Goal: Task Accomplishment & Management: Manage account settings

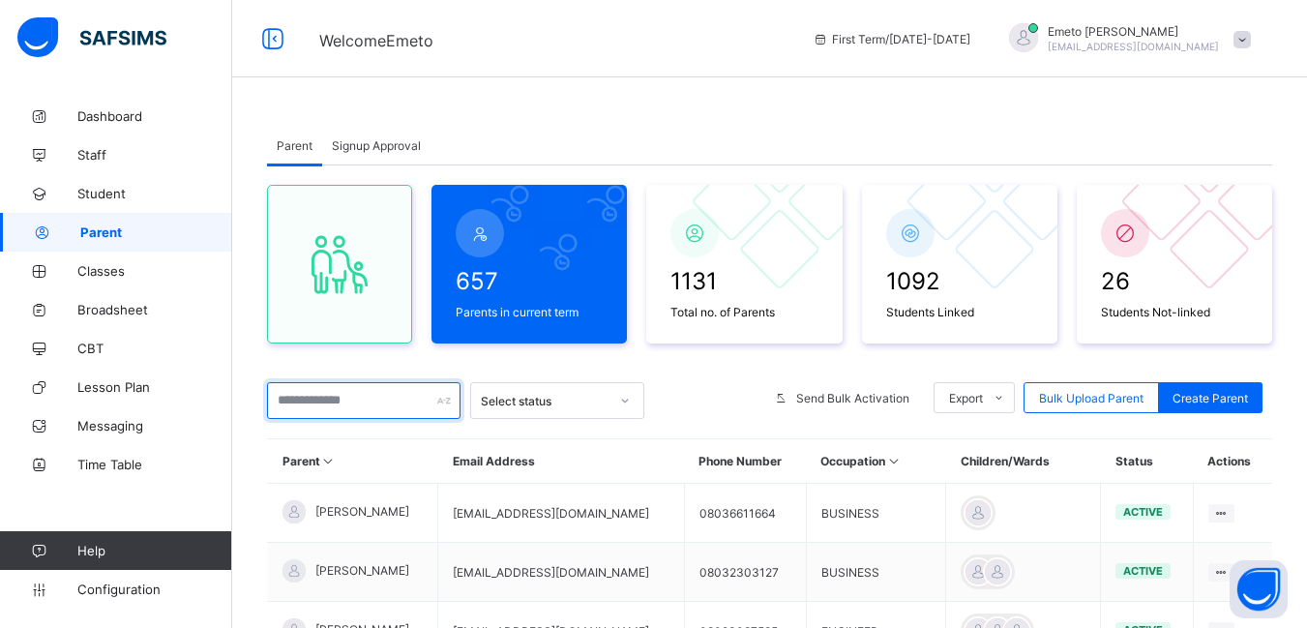
click at [310, 402] on input "text" at bounding box center [363, 400] width 193 height 37
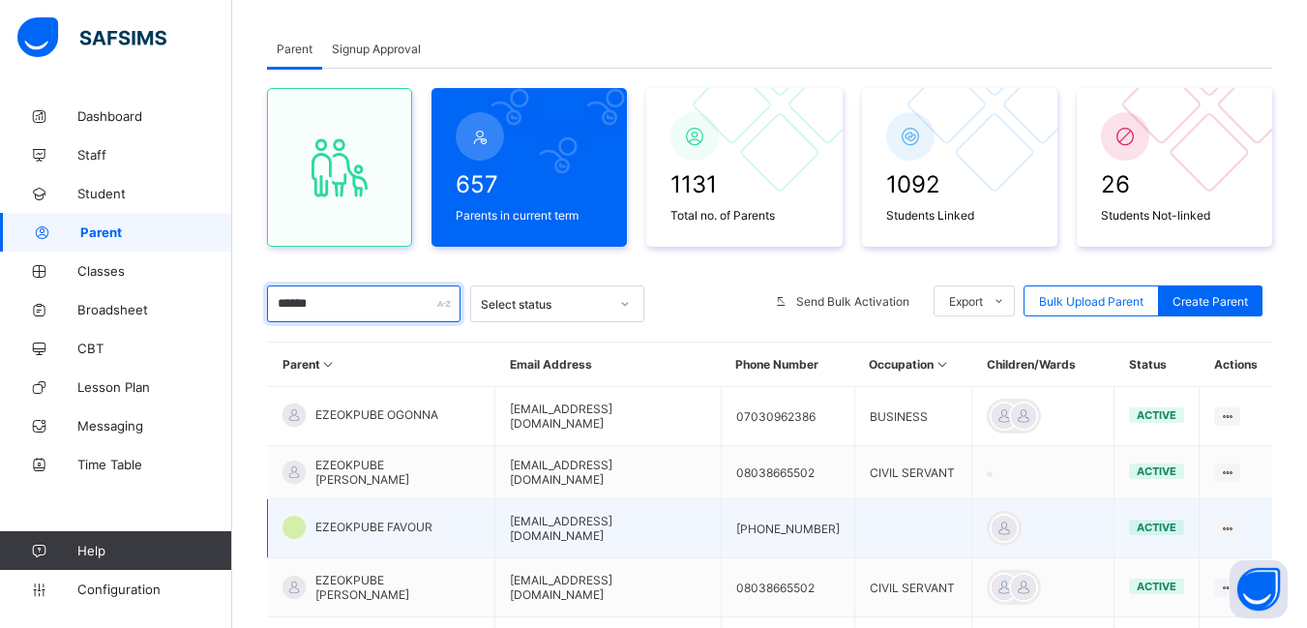
scroll to position [290, 0]
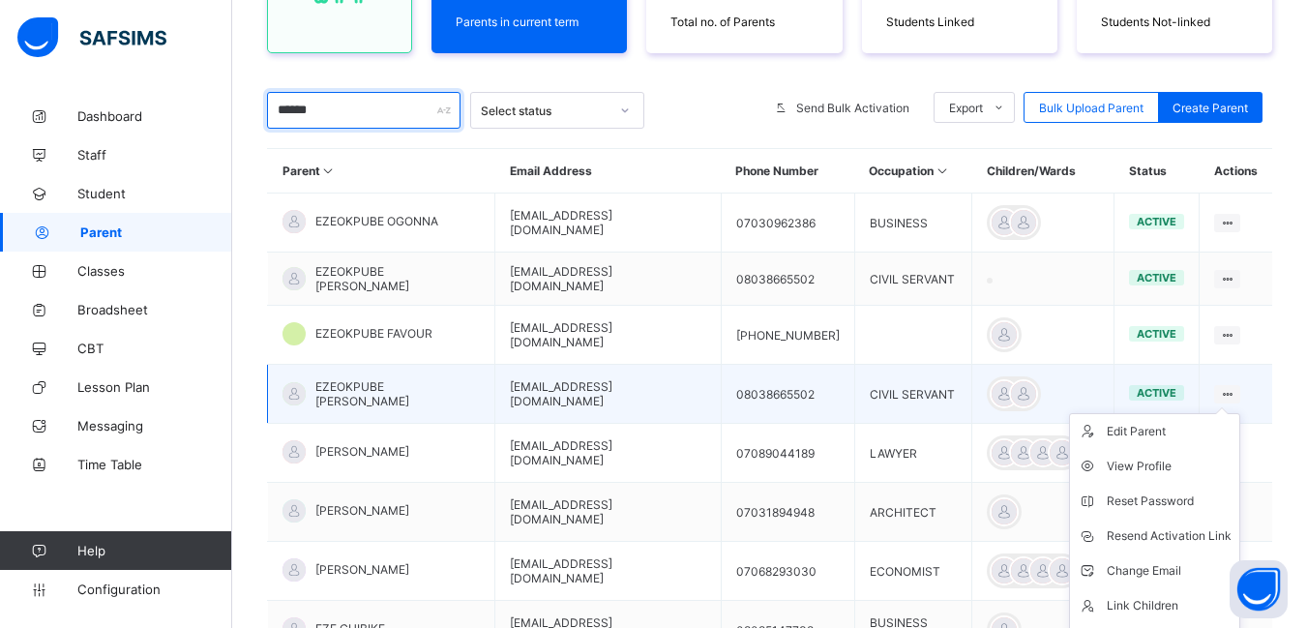
type input "******"
click at [1235, 387] on icon at bounding box center [1227, 394] width 16 height 15
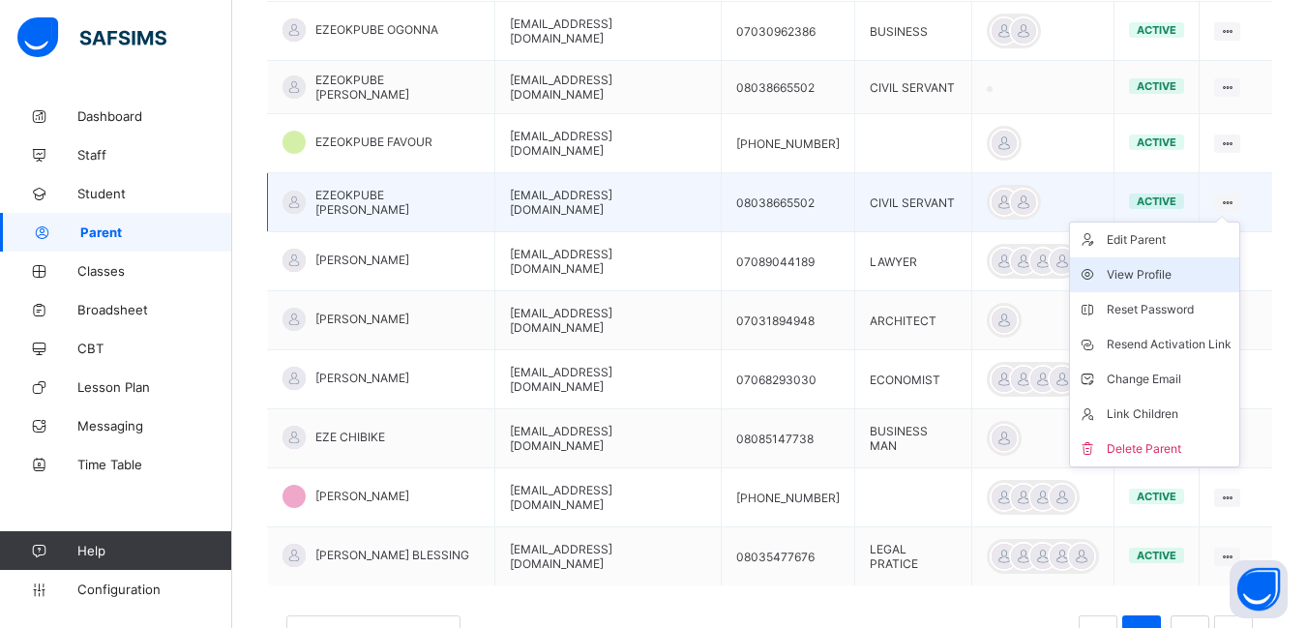
scroll to position [484, 0]
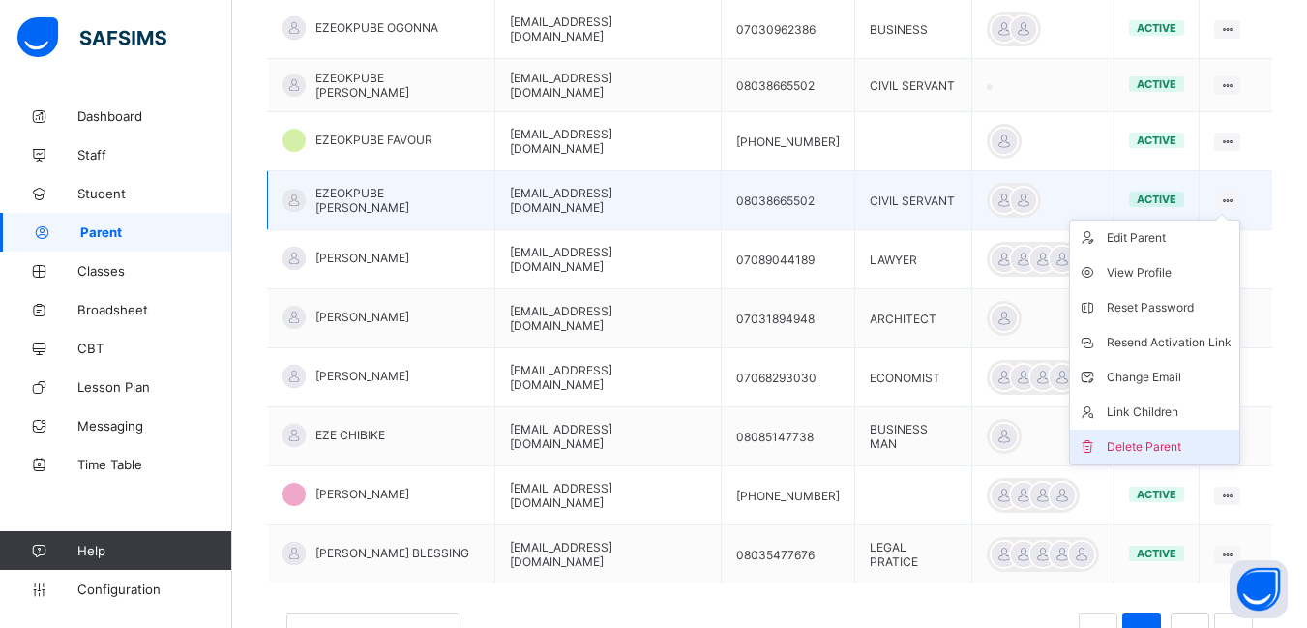
click at [1158, 442] on div "Delete Parent" at bounding box center [1169, 446] width 125 height 19
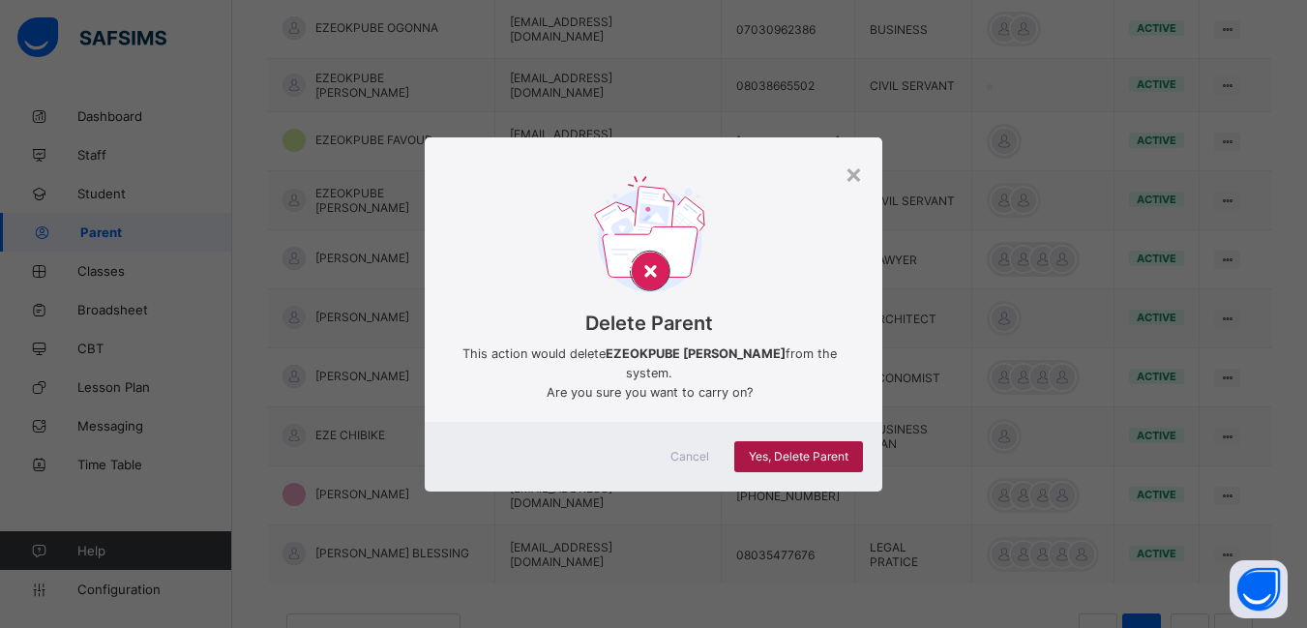
drag, startPoint x: 779, startPoint y: 451, endPoint x: 787, endPoint y: 443, distance: 11.6
click at [783, 449] on span "Yes, Delete Parent" at bounding box center [799, 456] width 100 height 15
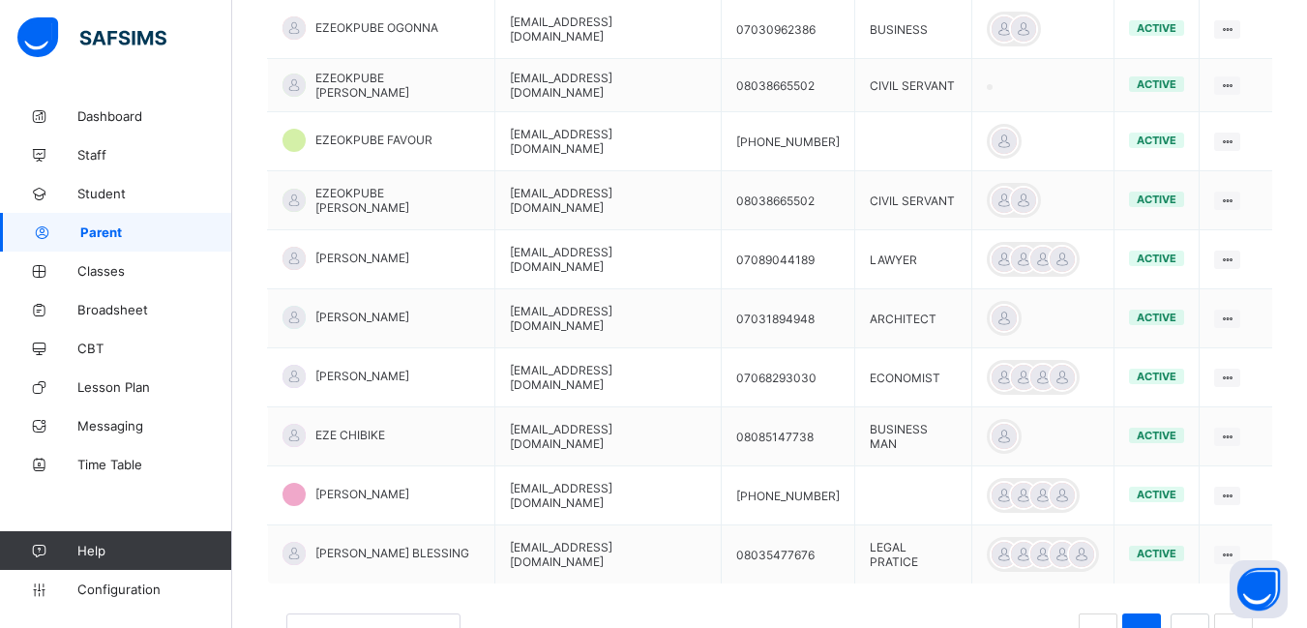
click at [0, 0] on div "Delete Parent" at bounding box center [0, 0] width 0 height 0
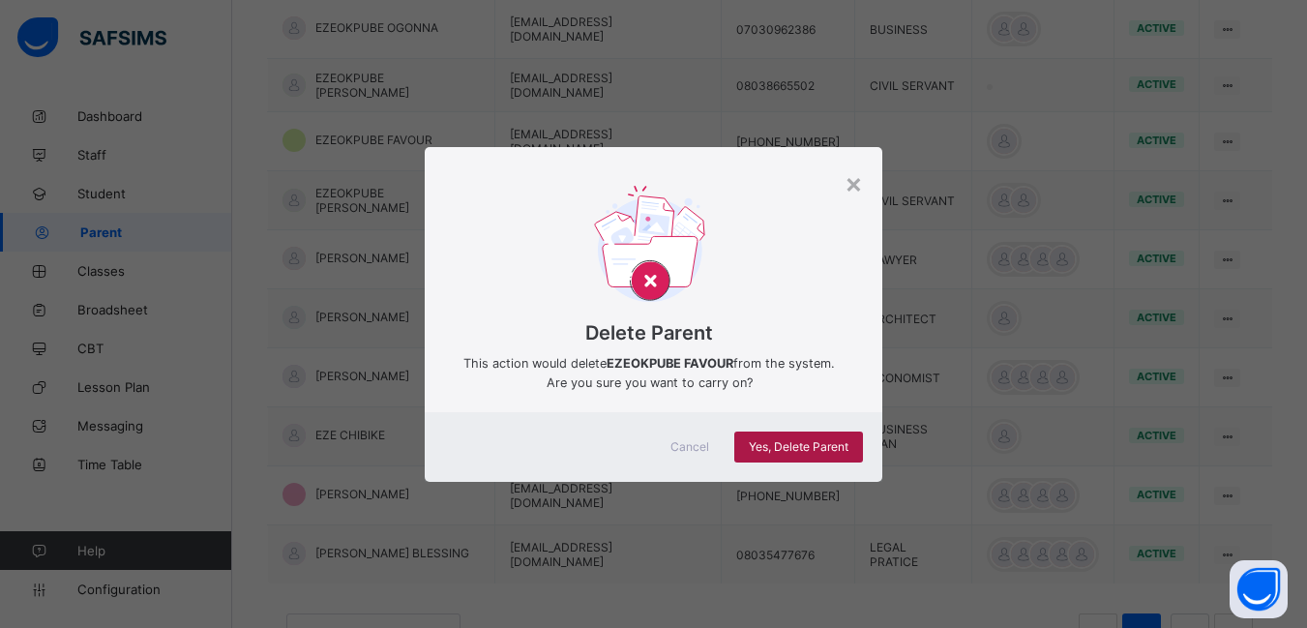
click at [827, 450] on span "Yes, Delete Parent" at bounding box center [799, 446] width 100 height 15
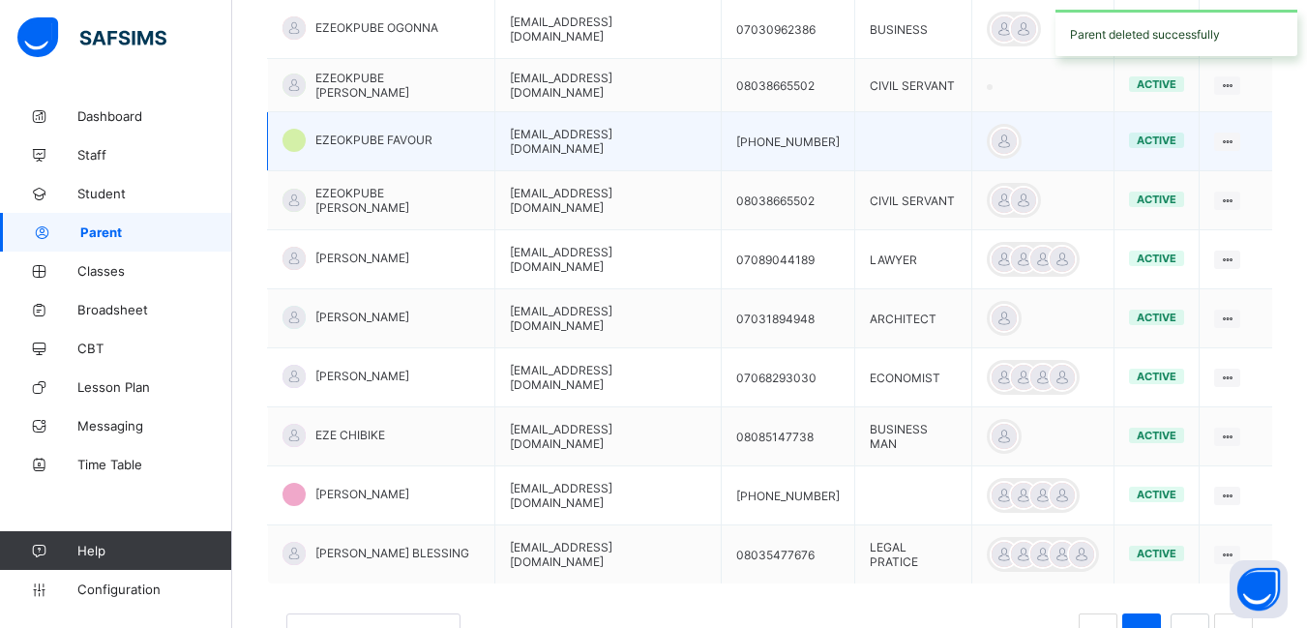
scroll to position [290, 0]
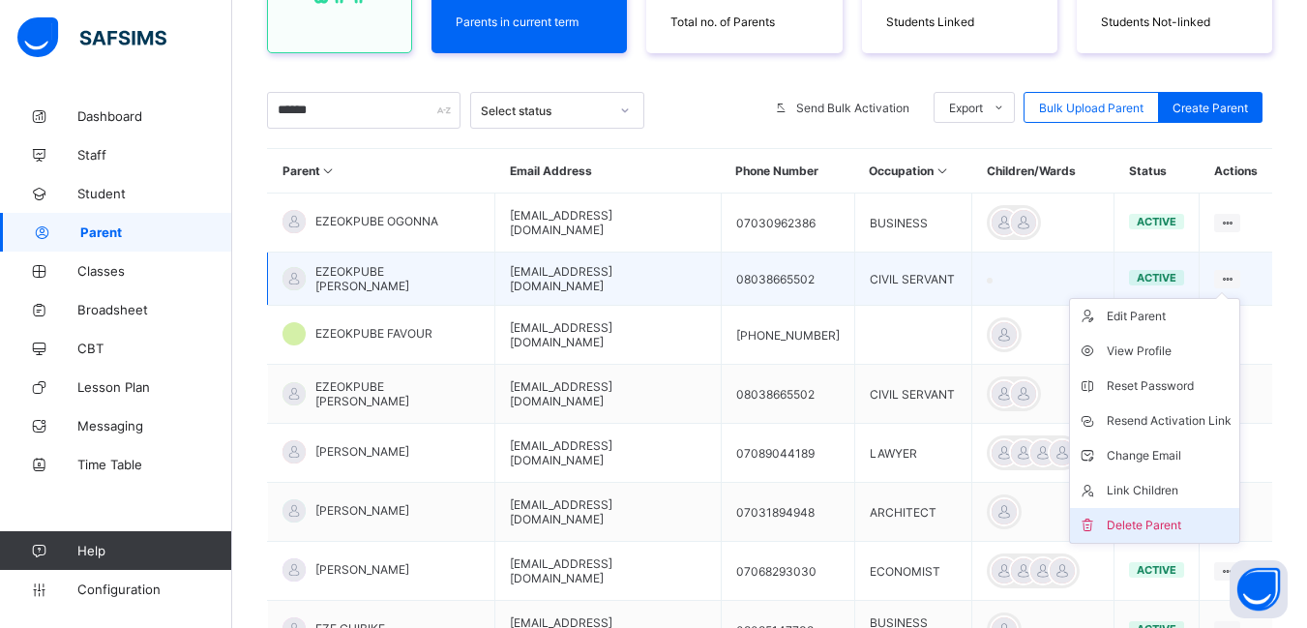
click at [1189, 516] on div "Delete Parent" at bounding box center [1169, 525] width 125 height 19
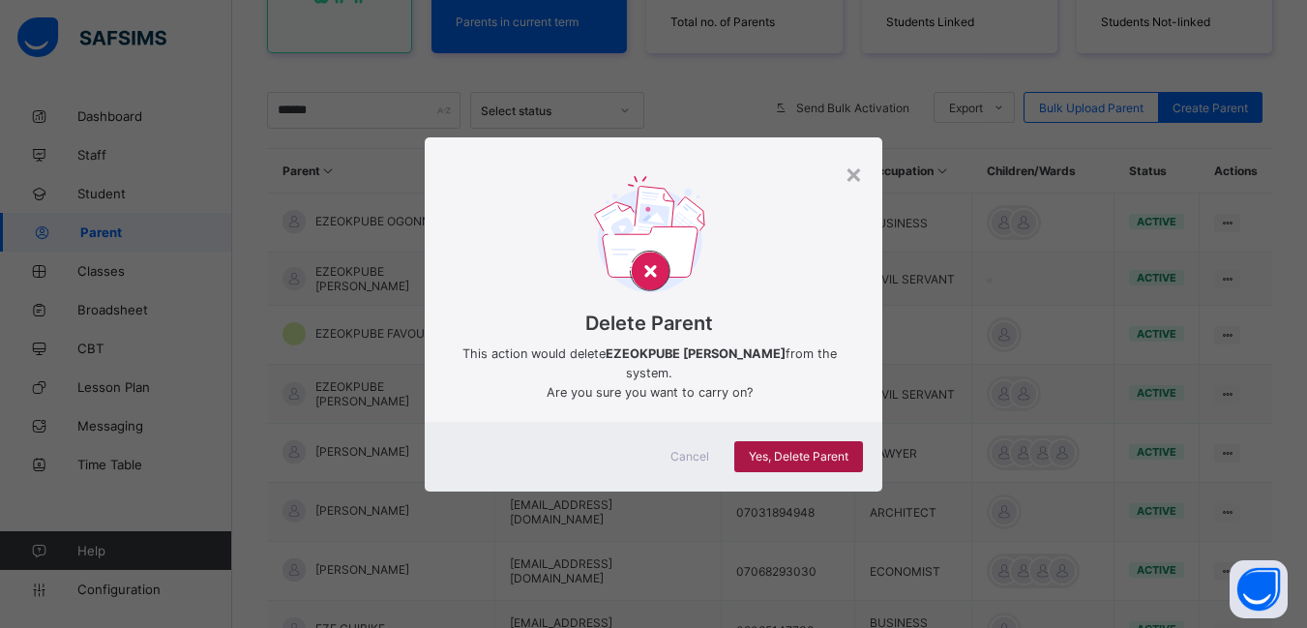
click at [786, 461] on span "Yes, Delete Parent" at bounding box center [799, 456] width 100 height 15
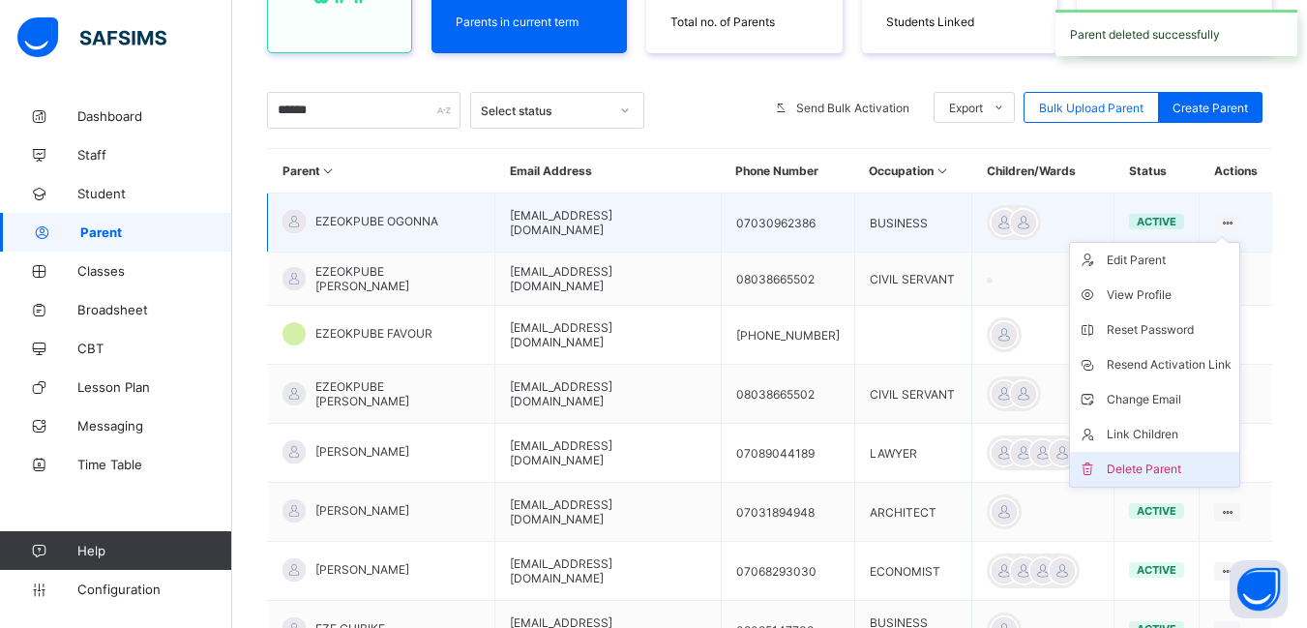
click at [1145, 474] on div "Delete Parent" at bounding box center [1169, 468] width 125 height 19
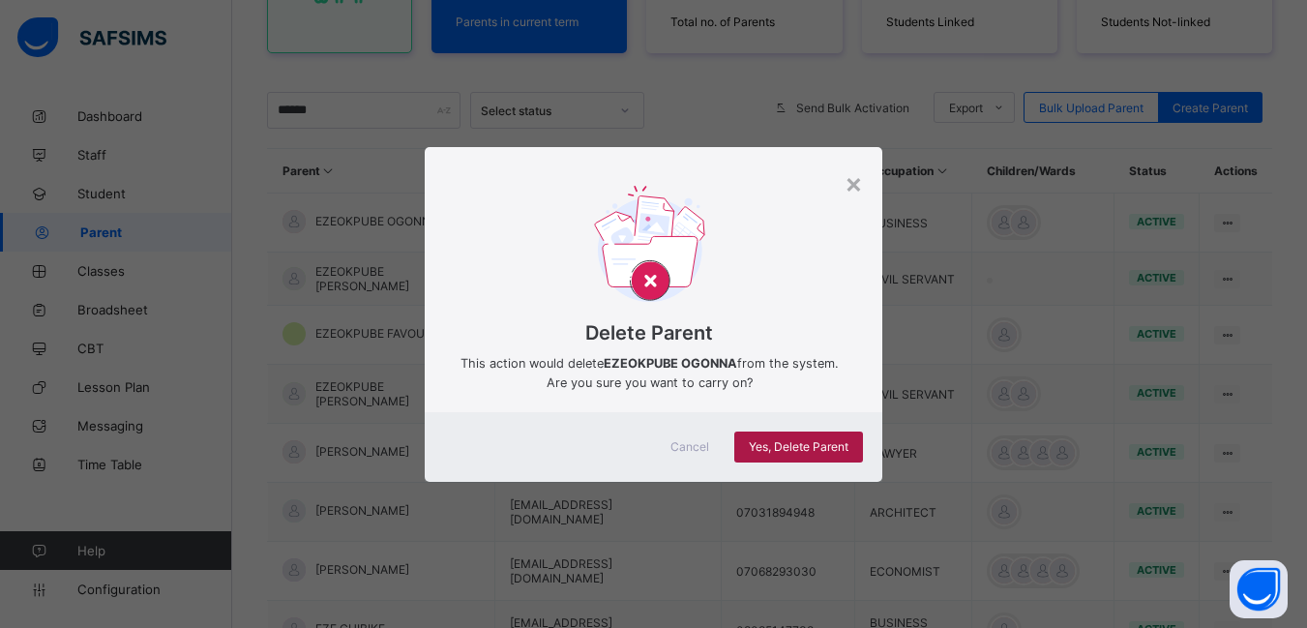
click at [785, 441] on span "Yes, Delete Parent" at bounding box center [799, 446] width 100 height 15
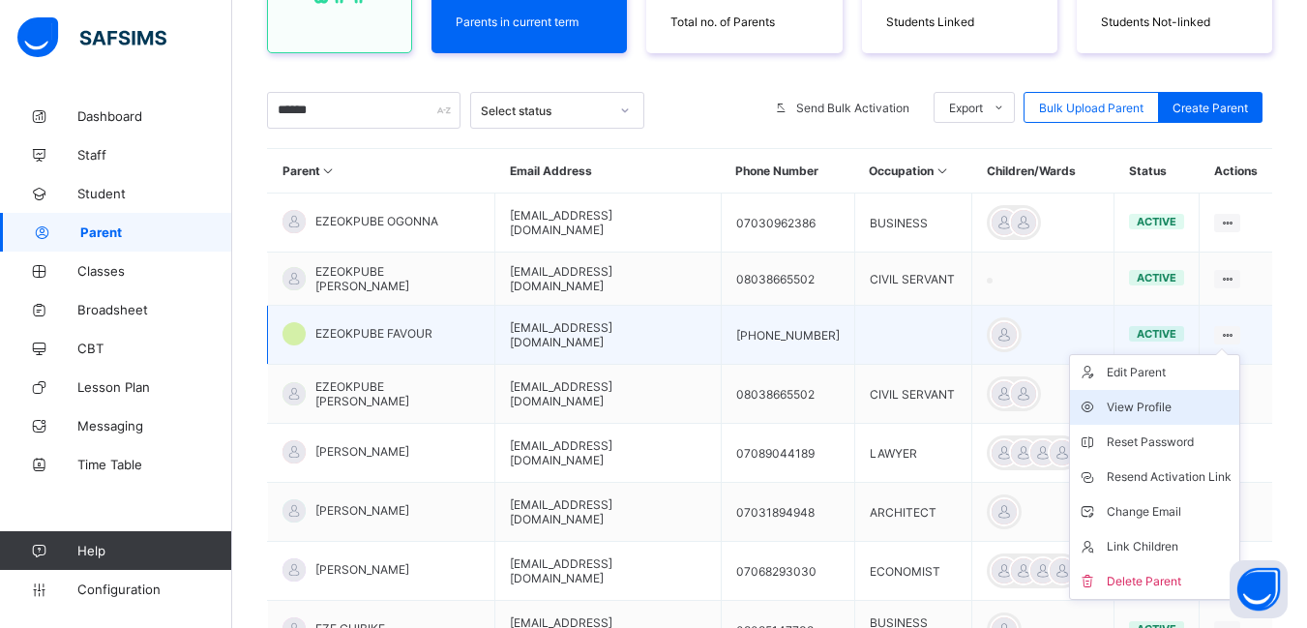
click at [1125, 398] on div "View Profile" at bounding box center [1169, 407] width 125 height 19
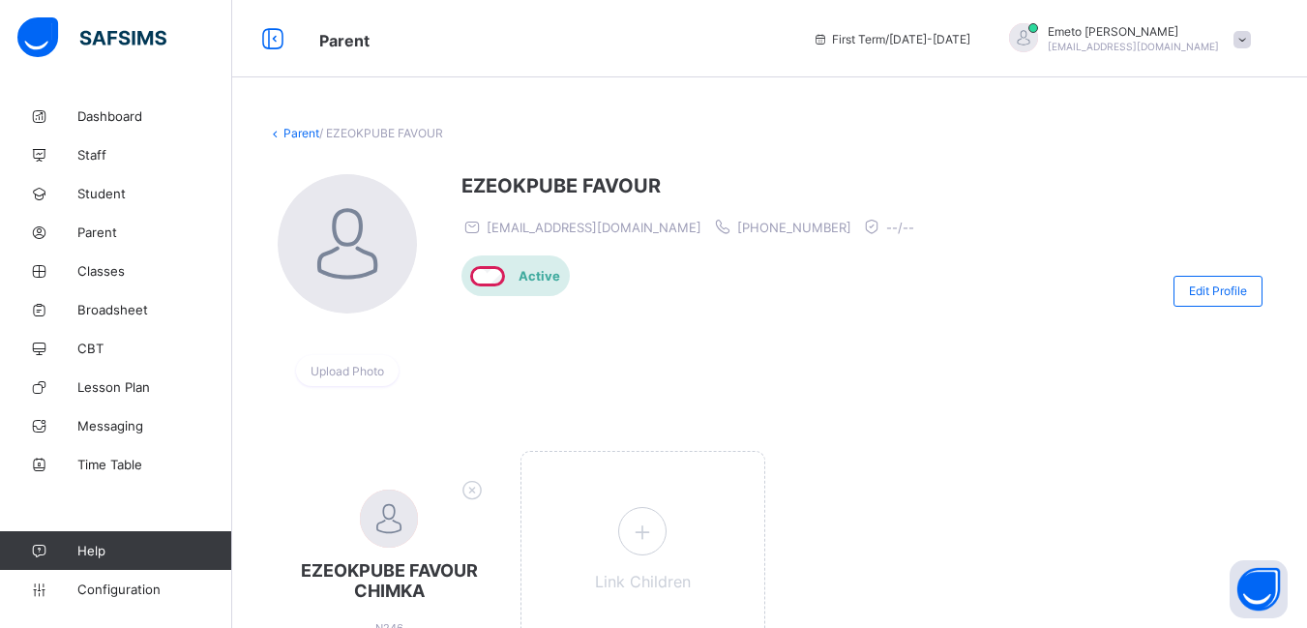
click at [933, 286] on div at bounding box center [1048, 290] width 230 height 233
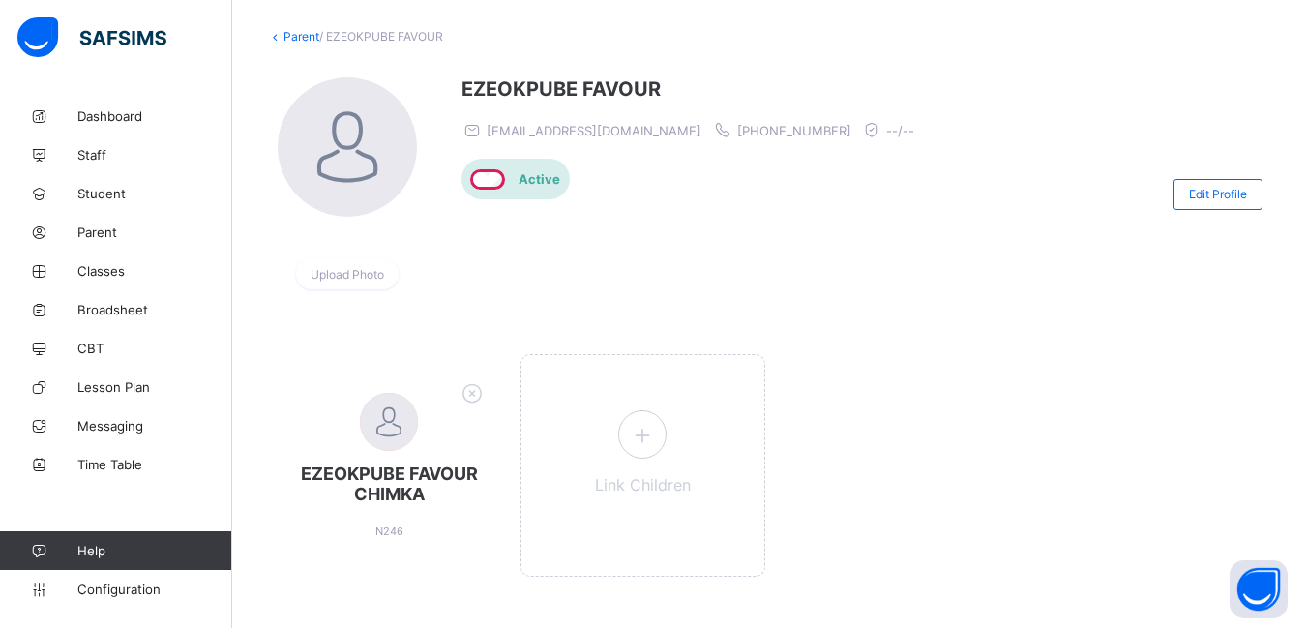
click at [293, 39] on link "Parent" at bounding box center [301, 36] width 36 height 15
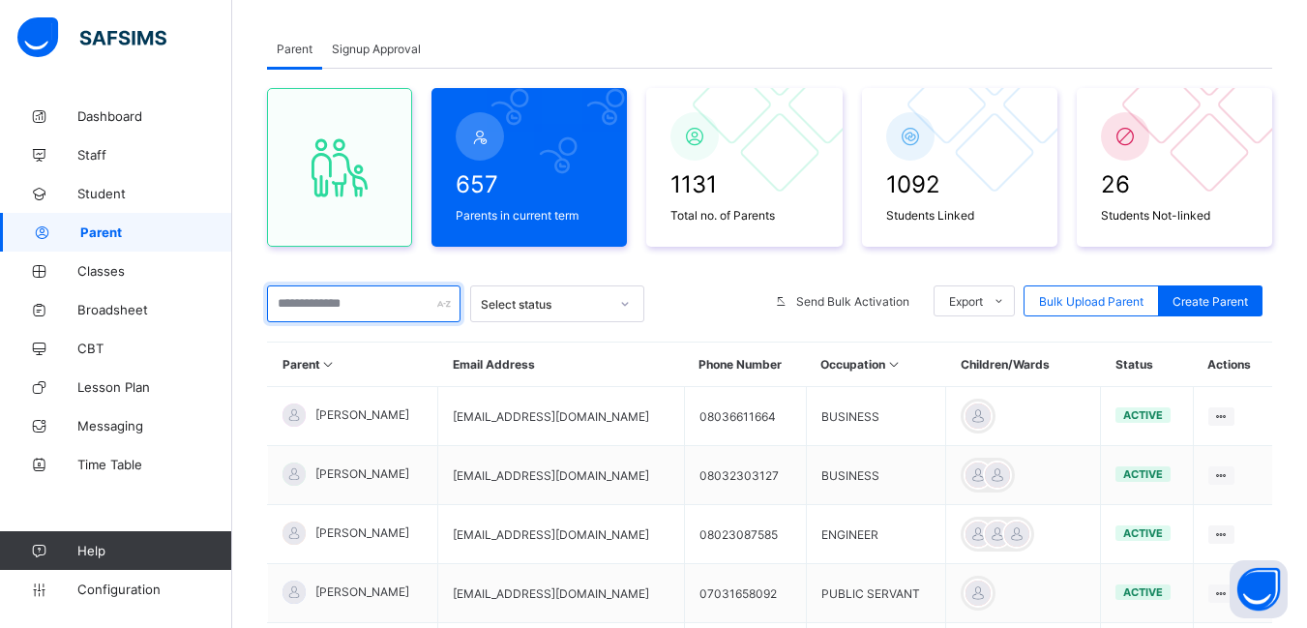
click at [366, 299] on input "text" at bounding box center [363, 303] width 193 height 37
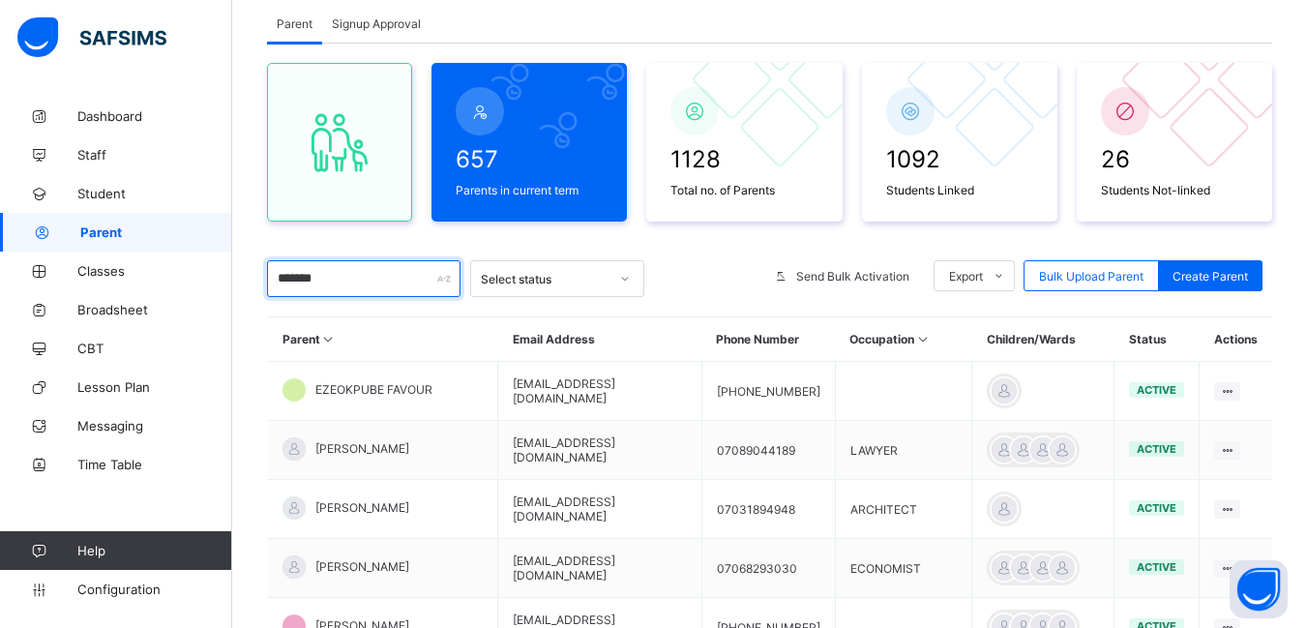
scroll to position [224, 0]
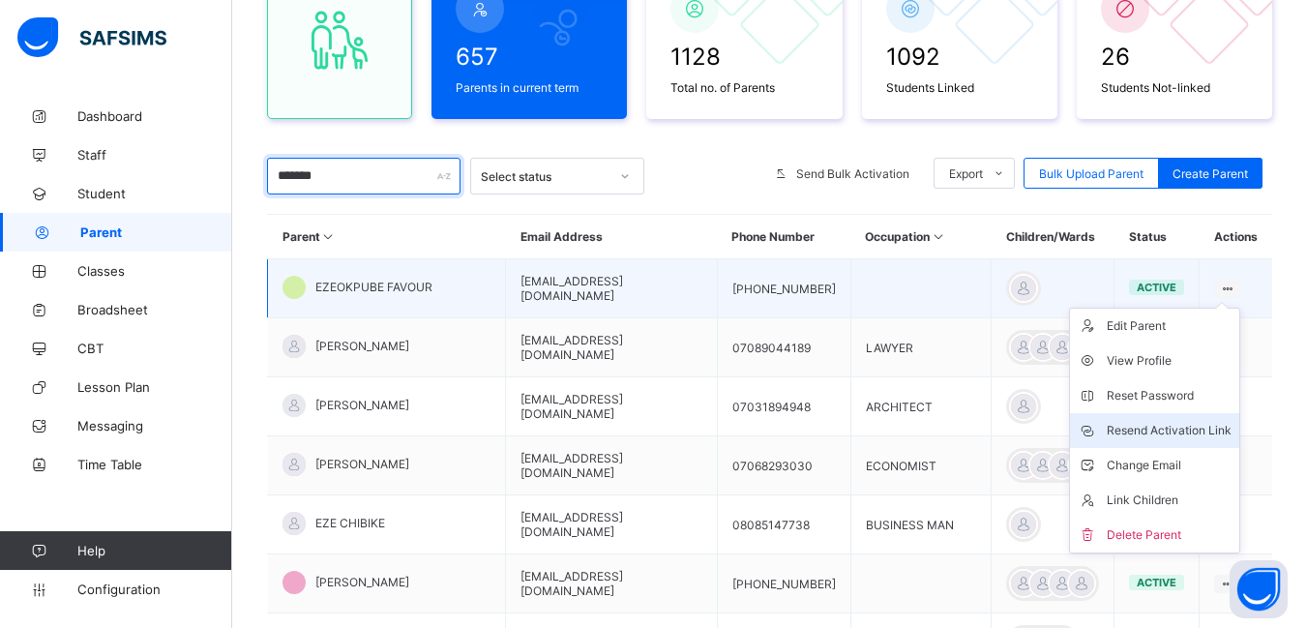
type input "*******"
click at [1162, 426] on div "Resend Activation Link" at bounding box center [1169, 430] width 125 height 19
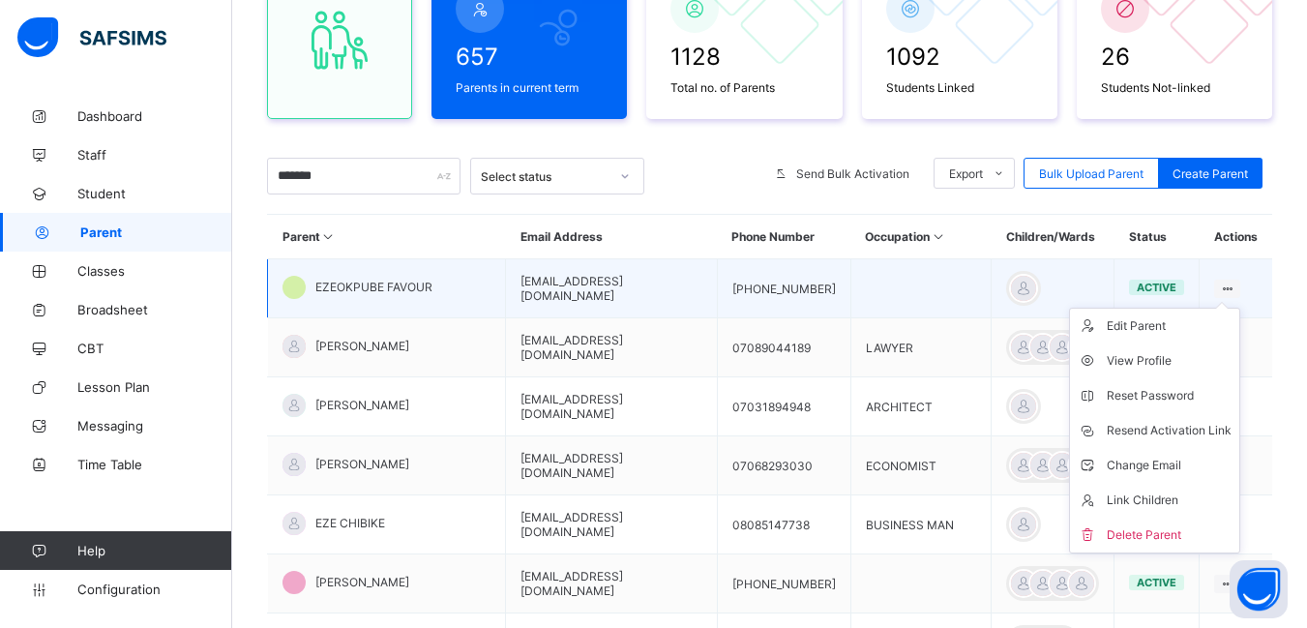
click at [1235, 286] on icon at bounding box center [1227, 288] width 16 height 15
click at [1146, 357] on div "View Profile" at bounding box center [1169, 360] width 125 height 19
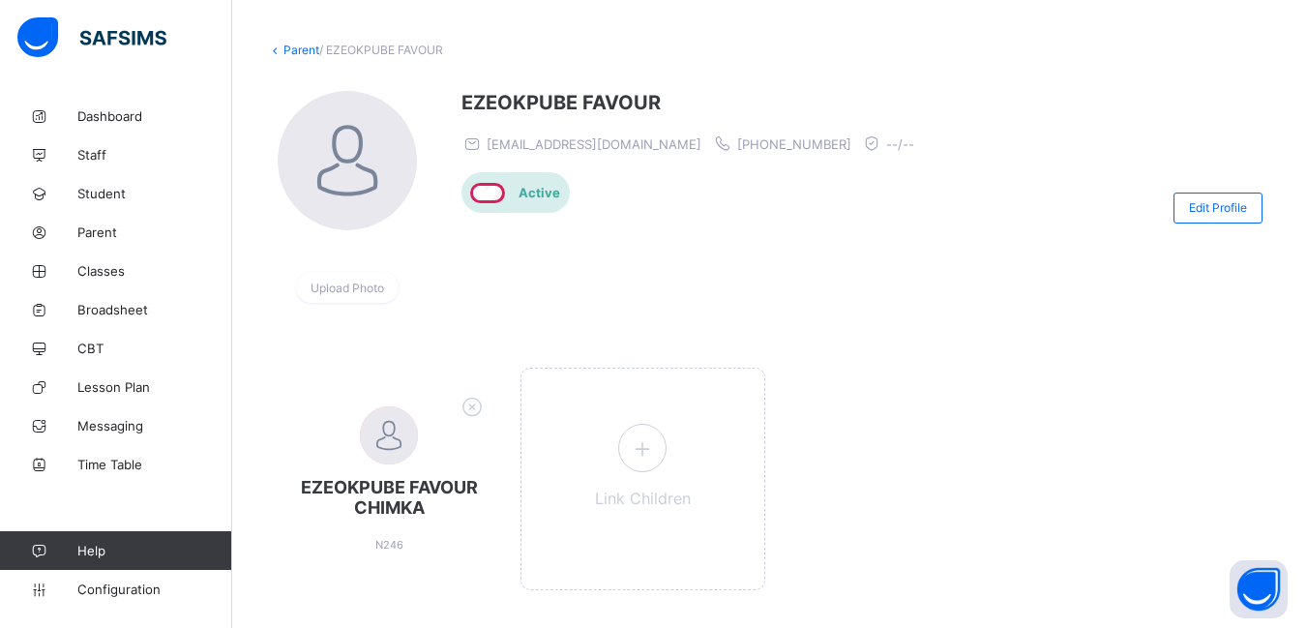
scroll to position [123, 0]
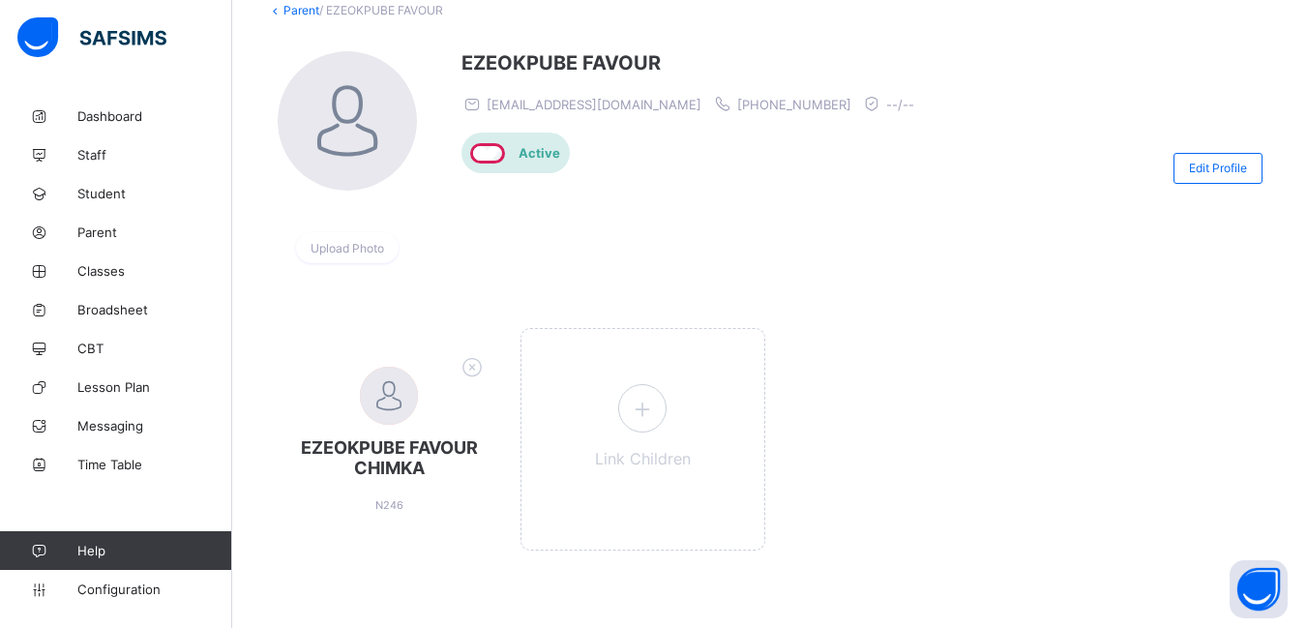
click at [611, 106] on div "ezednn@yahoo.com +2348033486502 --/--" at bounding box center [692, 103] width 462 height 19
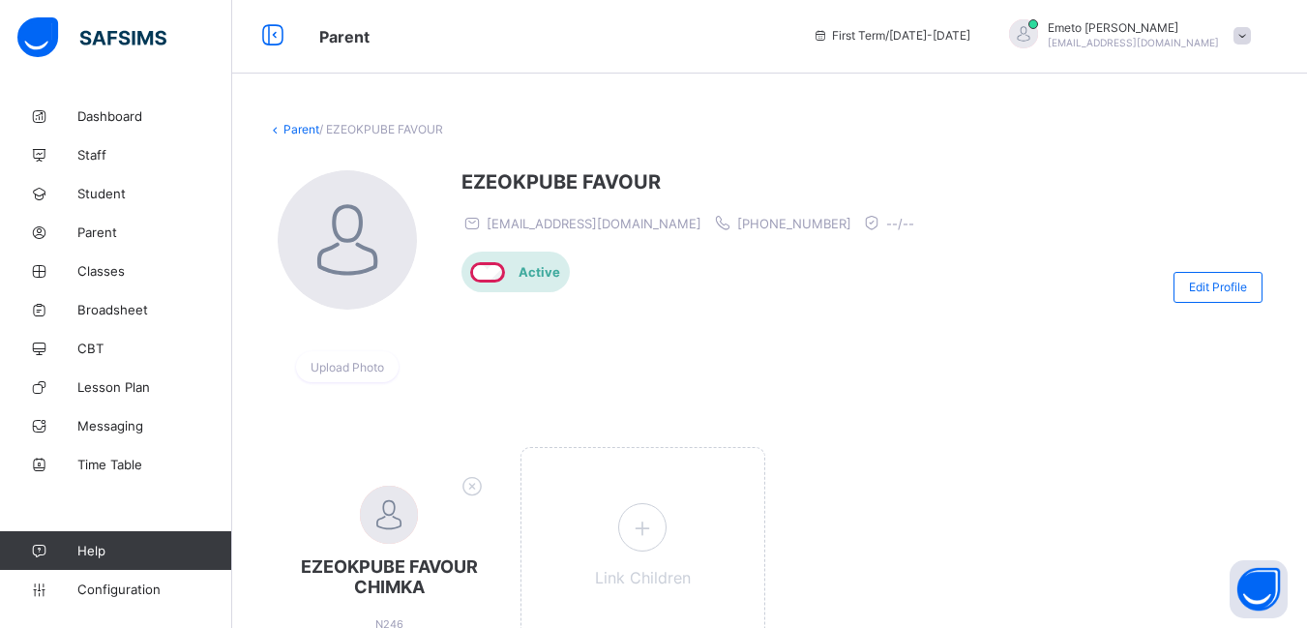
scroll to position [0, 0]
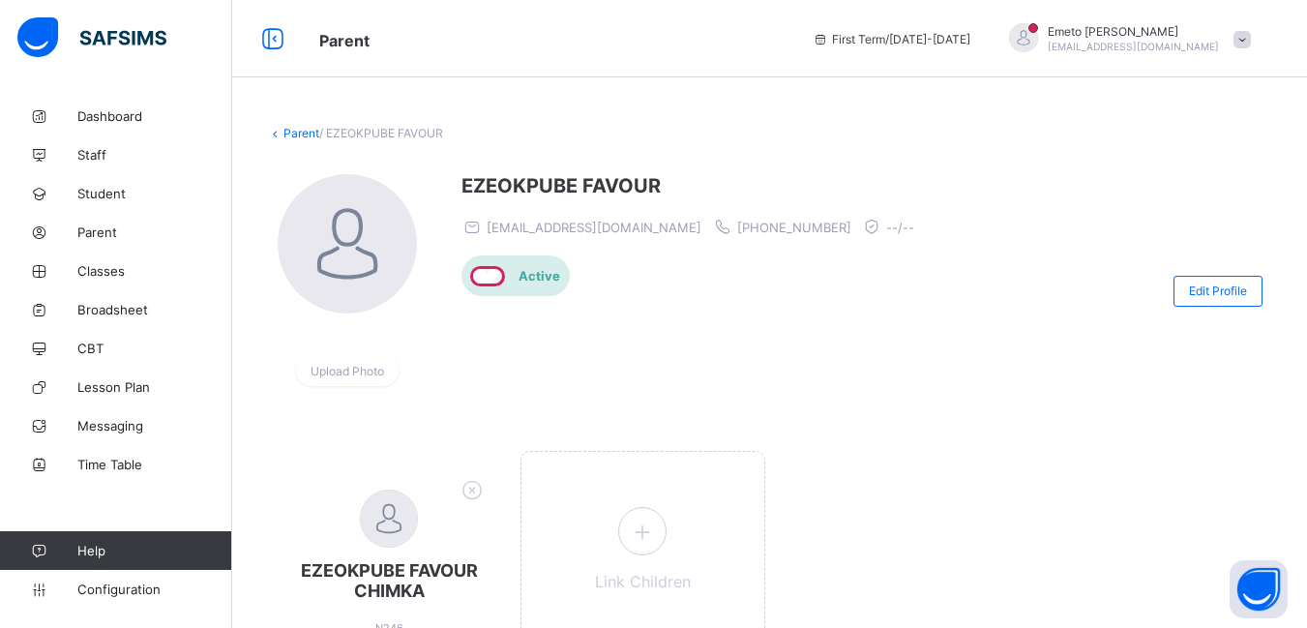
click at [305, 130] on link "Parent" at bounding box center [301, 133] width 36 height 15
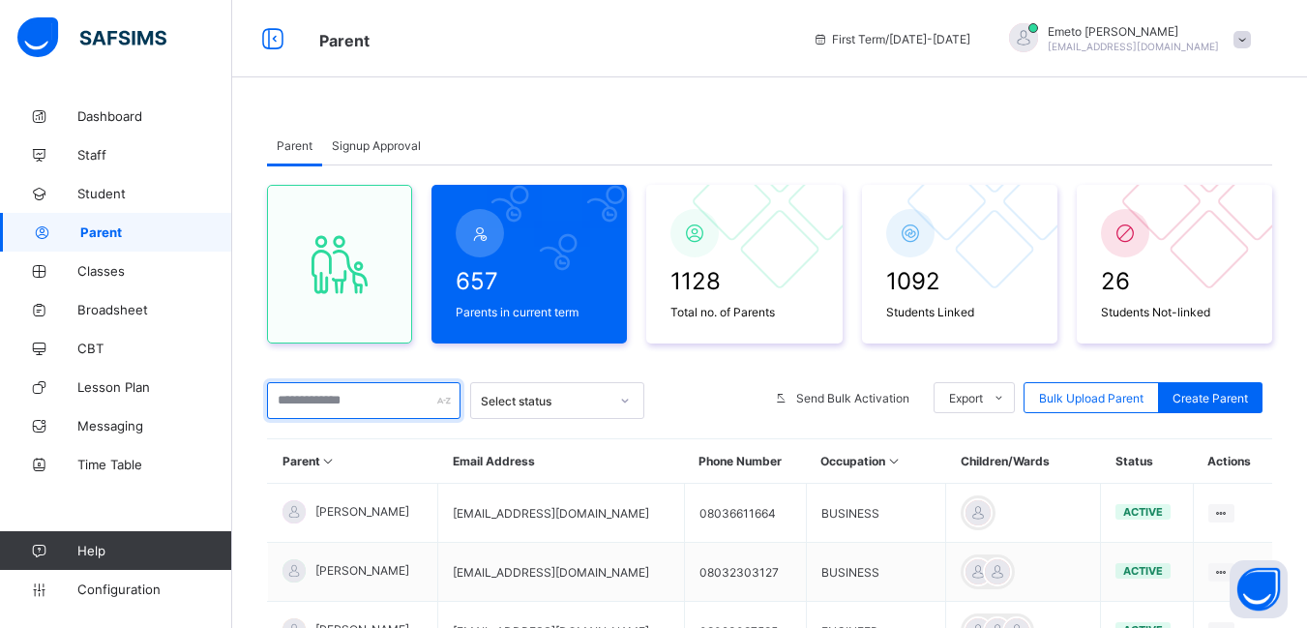
click at [362, 417] on input "text" at bounding box center [363, 400] width 193 height 37
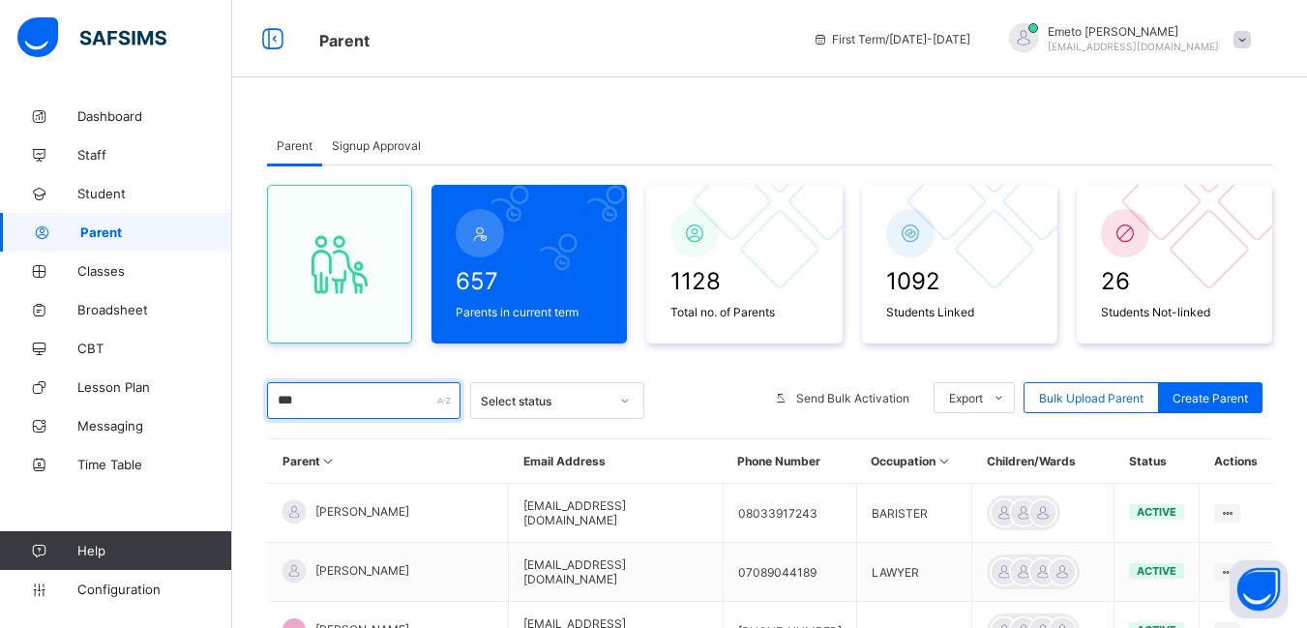
type input "*********"
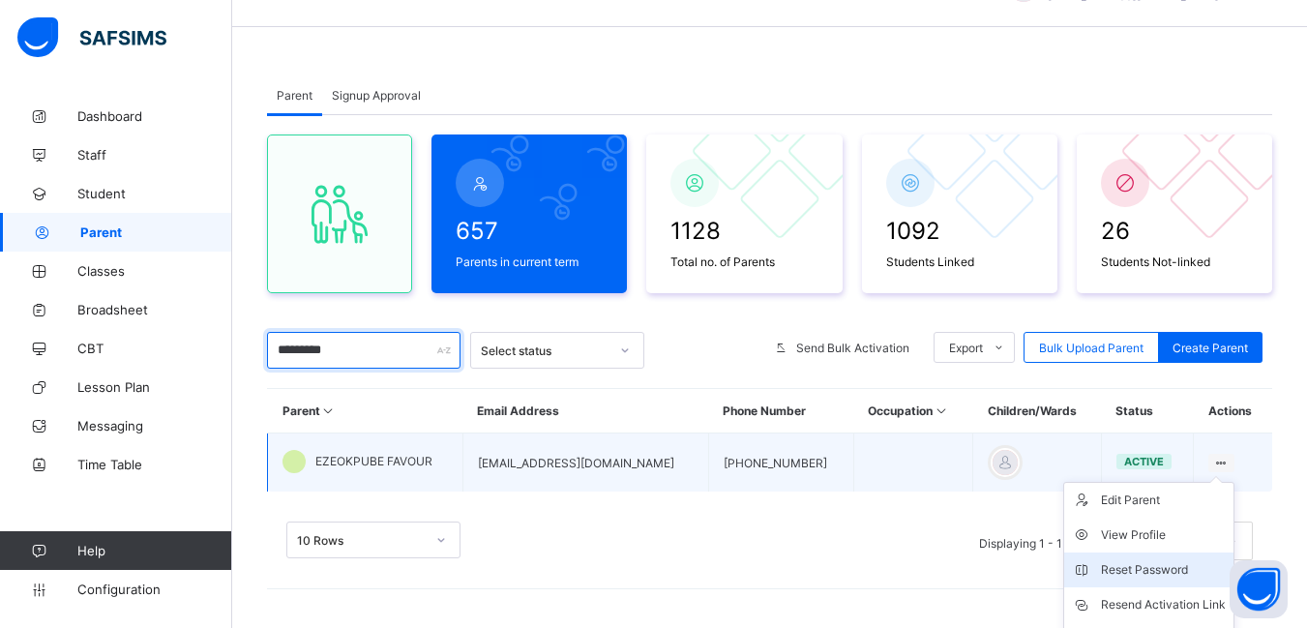
scroll to position [150, 0]
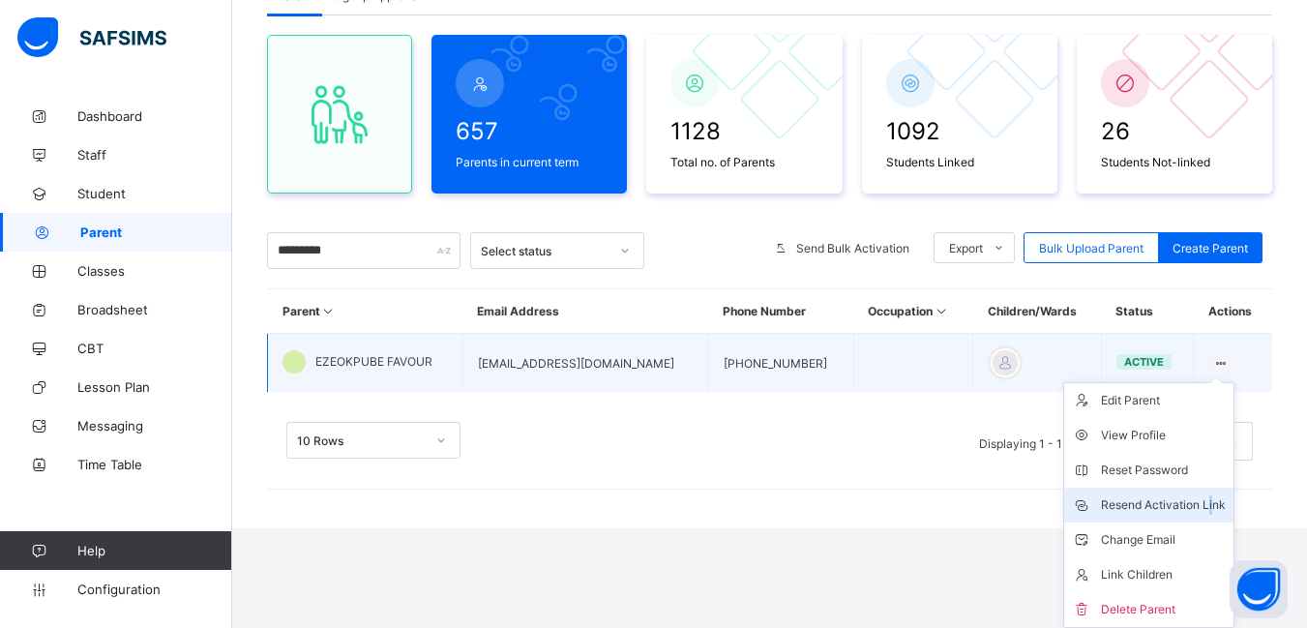
click at [1218, 503] on div "Resend Activation Link" at bounding box center [1163, 504] width 125 height 19
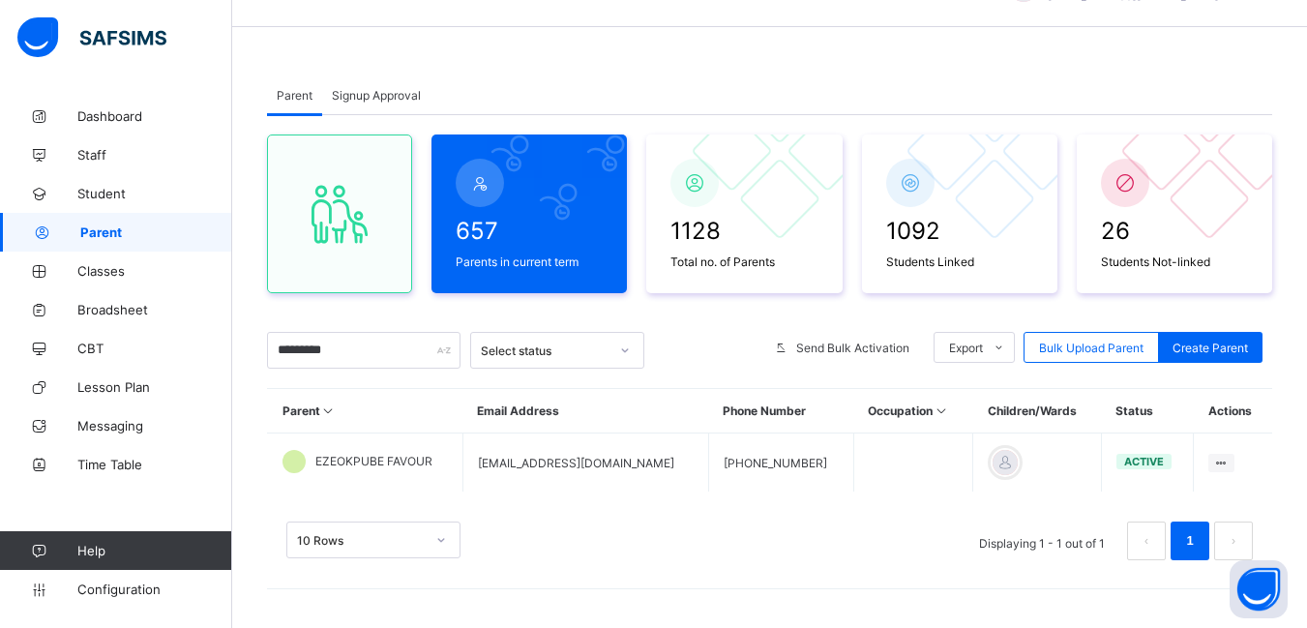
scroll to position [50, 0]
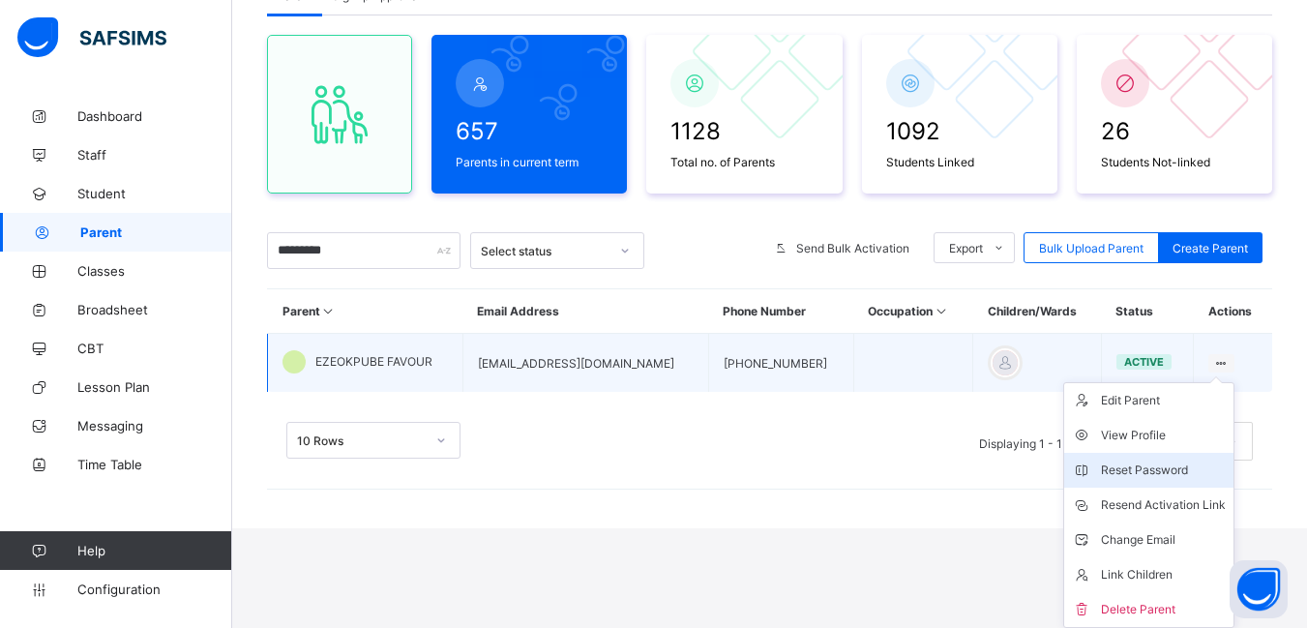
click at [1228, 458] on li "Reset Password" at bounding box center [1148, 470] width 169 height 35
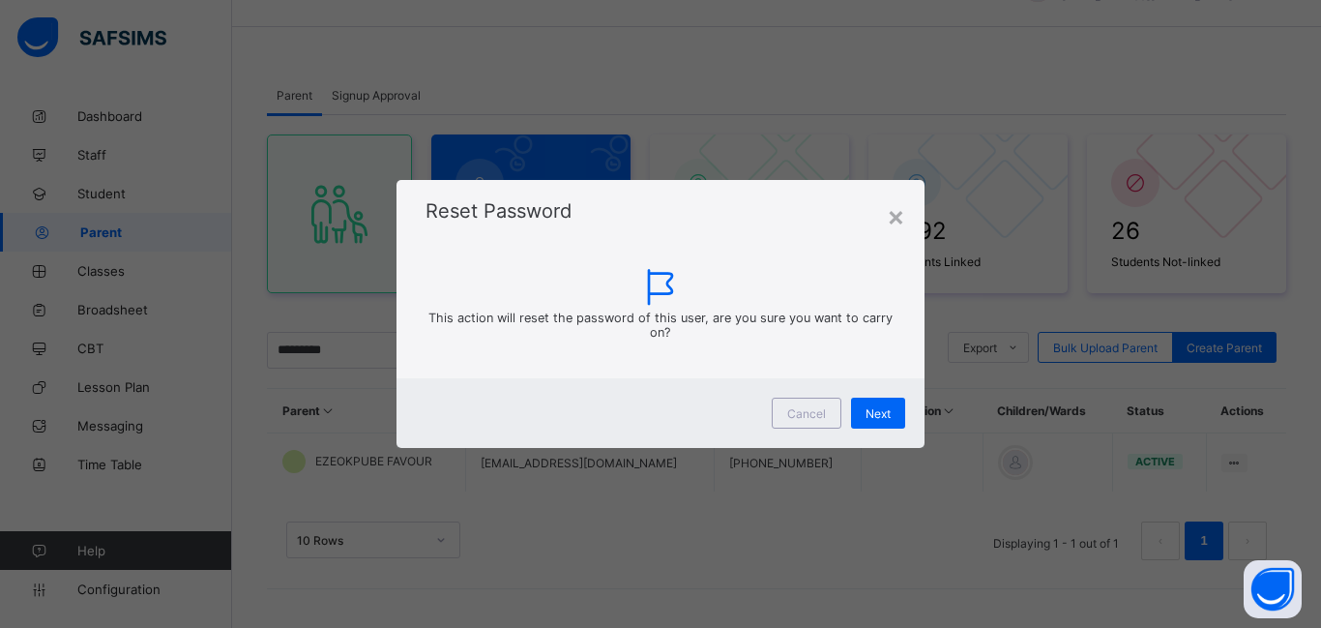
click at [806, 412] on span "Cancel" at bounding box center [806, 413] width 39 height 15
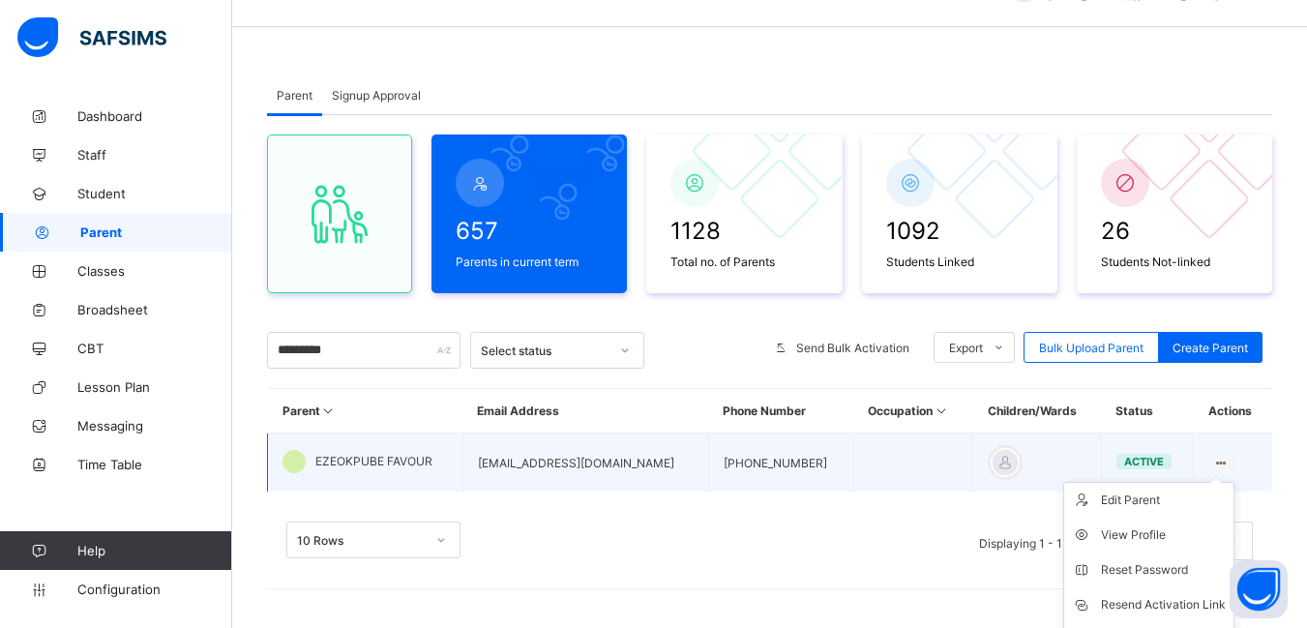
scroll to position [150, 0]
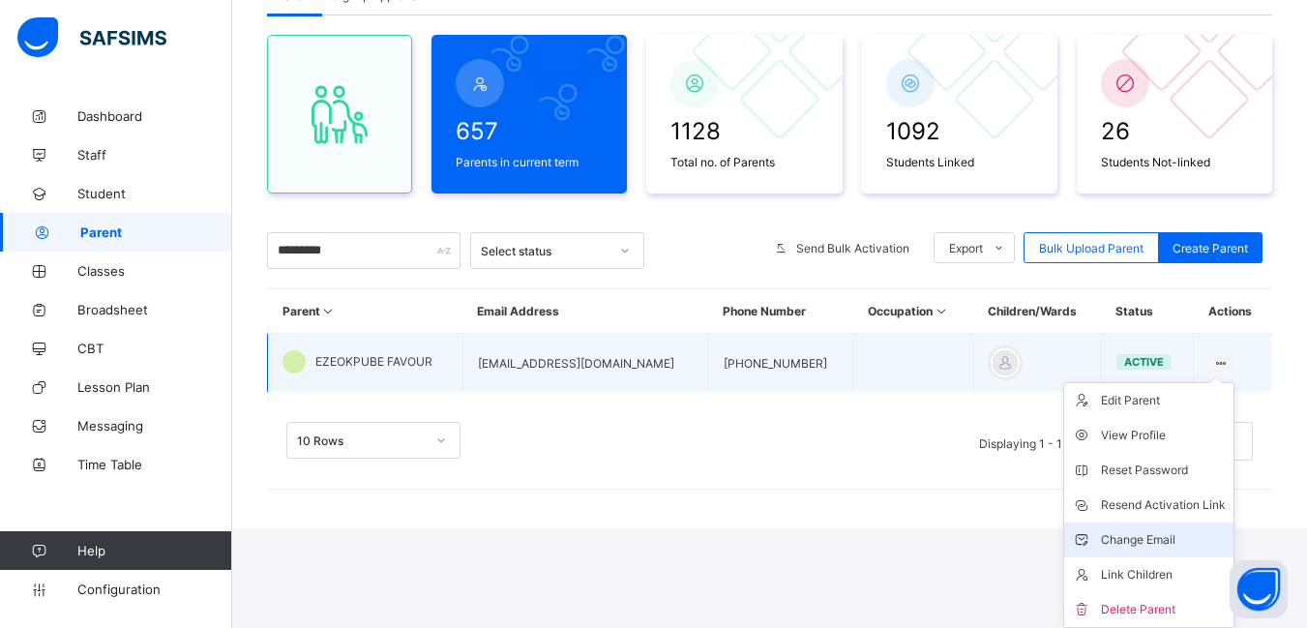
click at [1114, 545] on div "Change Email" at bounding box center [1163, 539] width 125 height 19
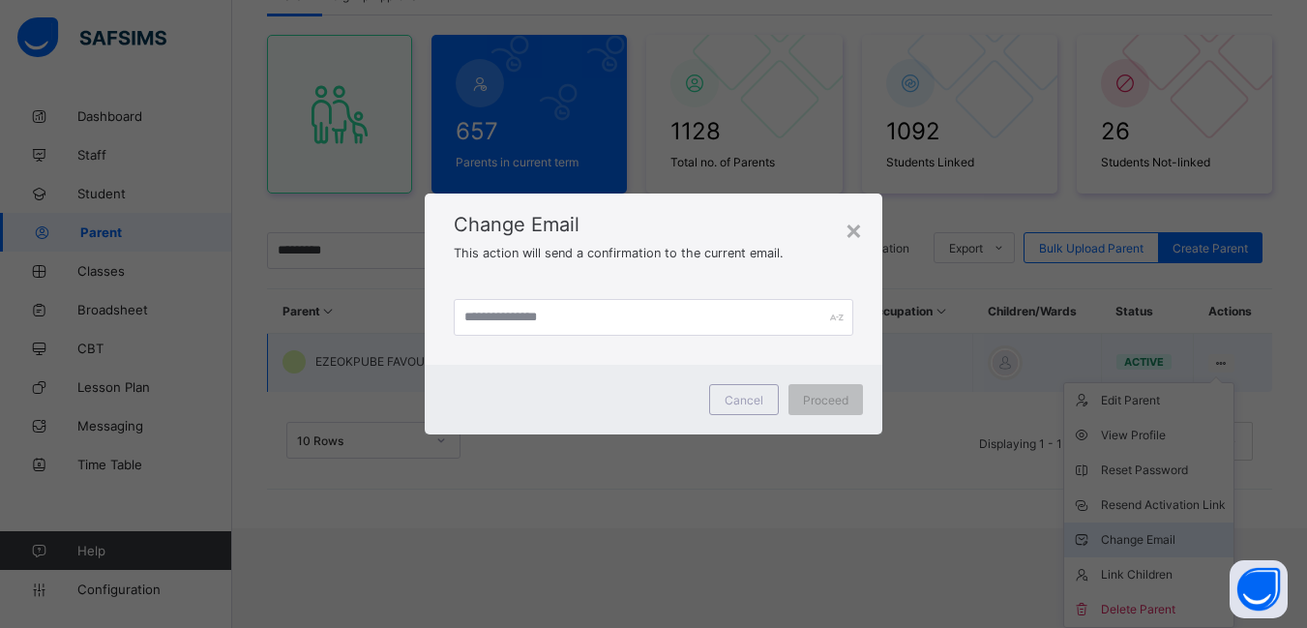
scroll to position [50, 0]
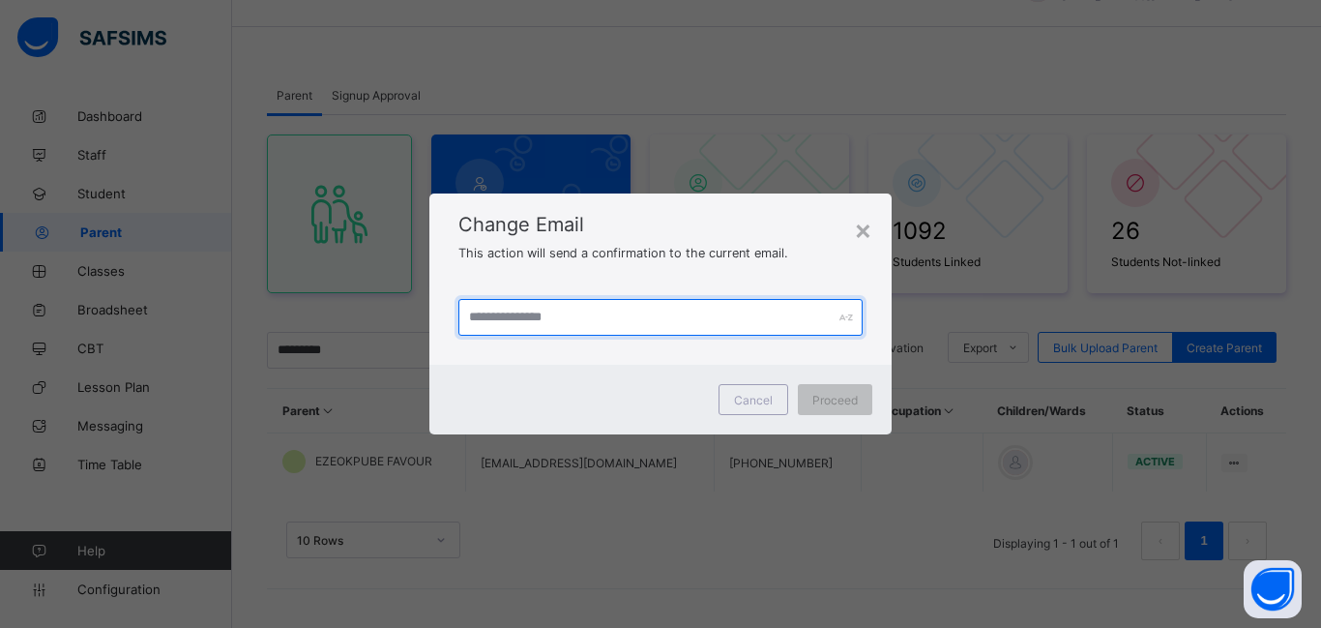
click at [557, 315] on input "text" at bounding box center [660, 317] width 404 height 37
type input "**********"
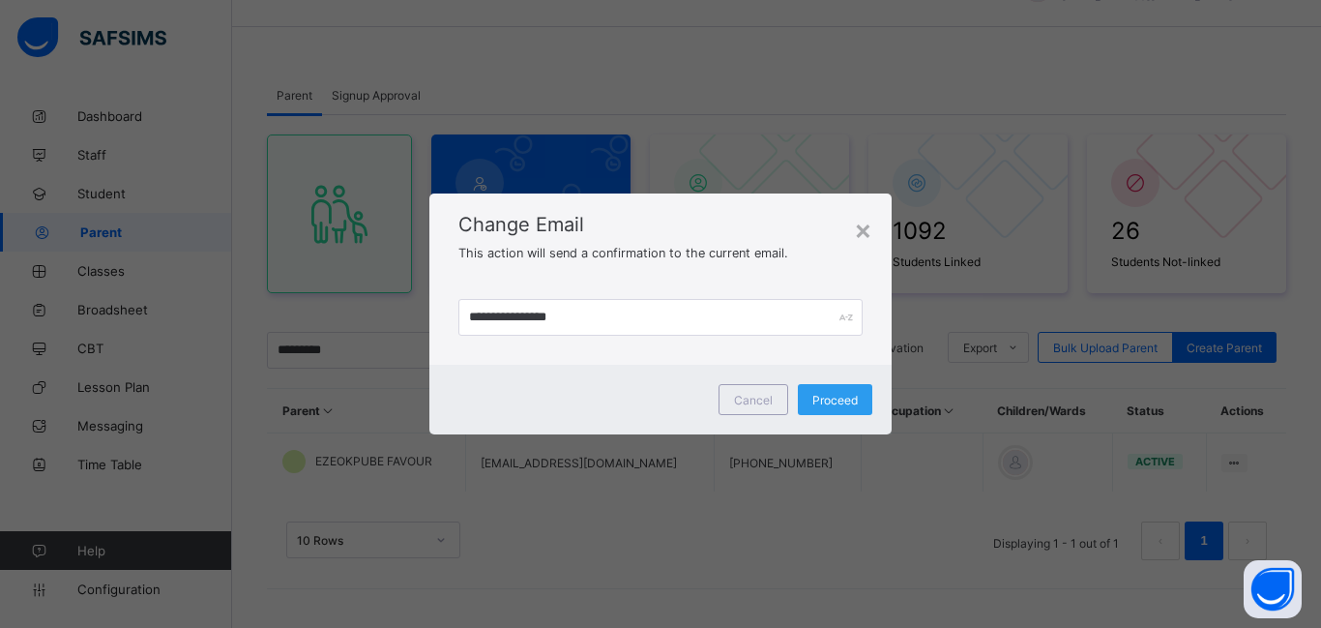
click at [846, 402] on span "Proceed" at bounding box center [834, 400] width 45 height 15
click at [773, 397] on div "Cancel" at bounding box center [754, 399] width 70 height 31
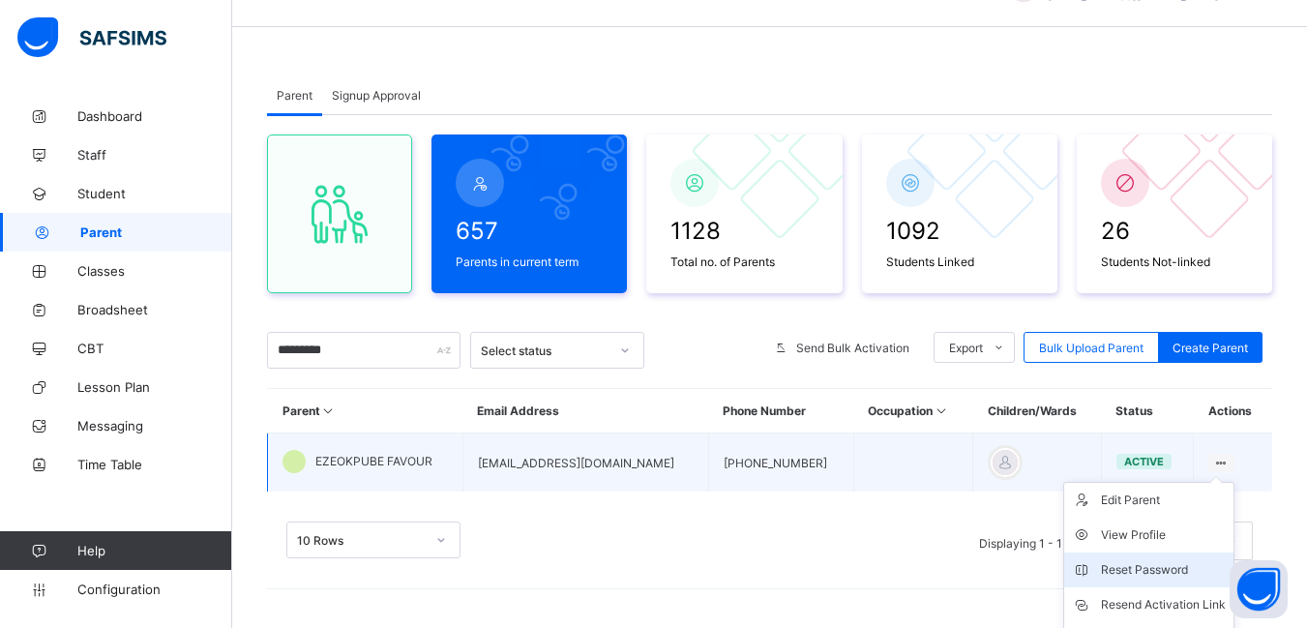
scroll to position [147, 0]
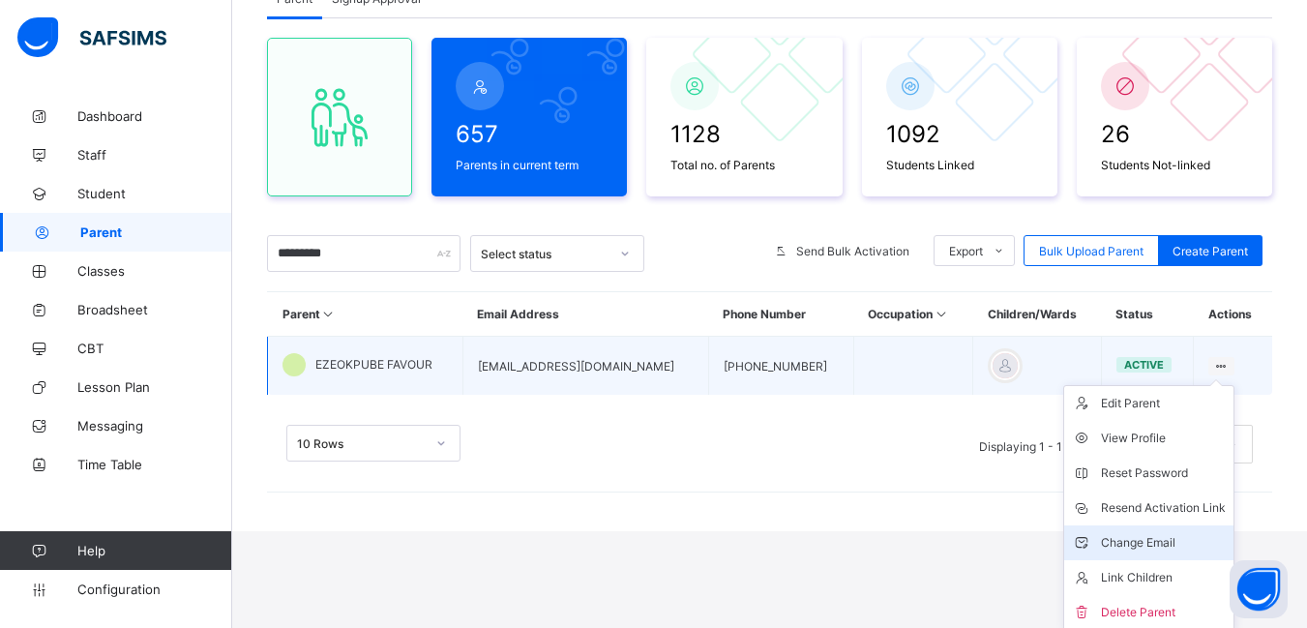
click at [1122, 541] on div "Change Email" at bounding box center [1163, 542] width 125 height 19
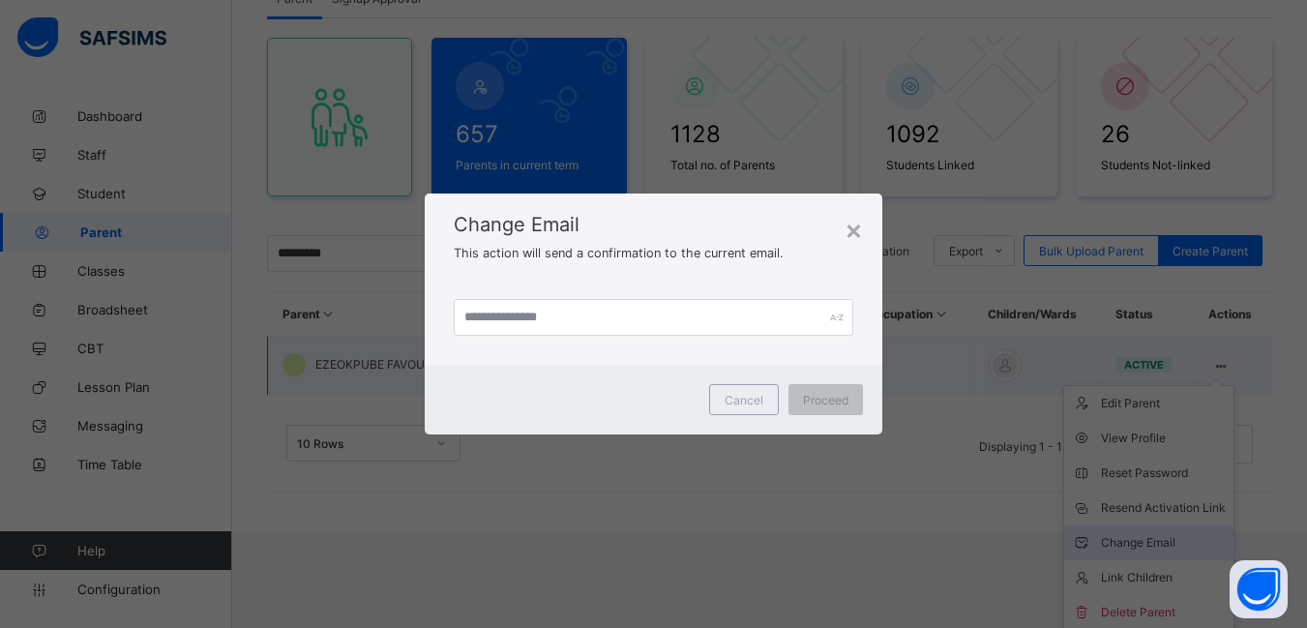
scroll to position [50, 0]
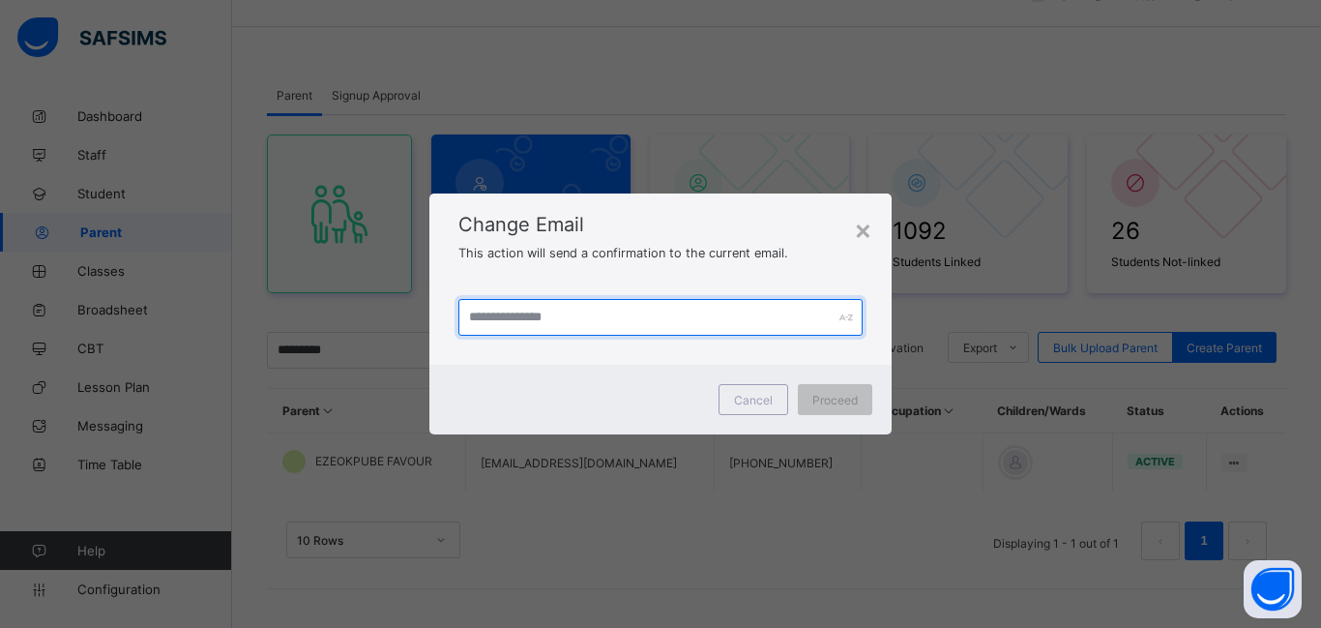
click at [583, 324] on input "text" at bounding box center [660, 317] width 404 height 37
click at [590, 319] on input "**********" at bounding box center [660, 317] width 404 height 37
type input "**********"
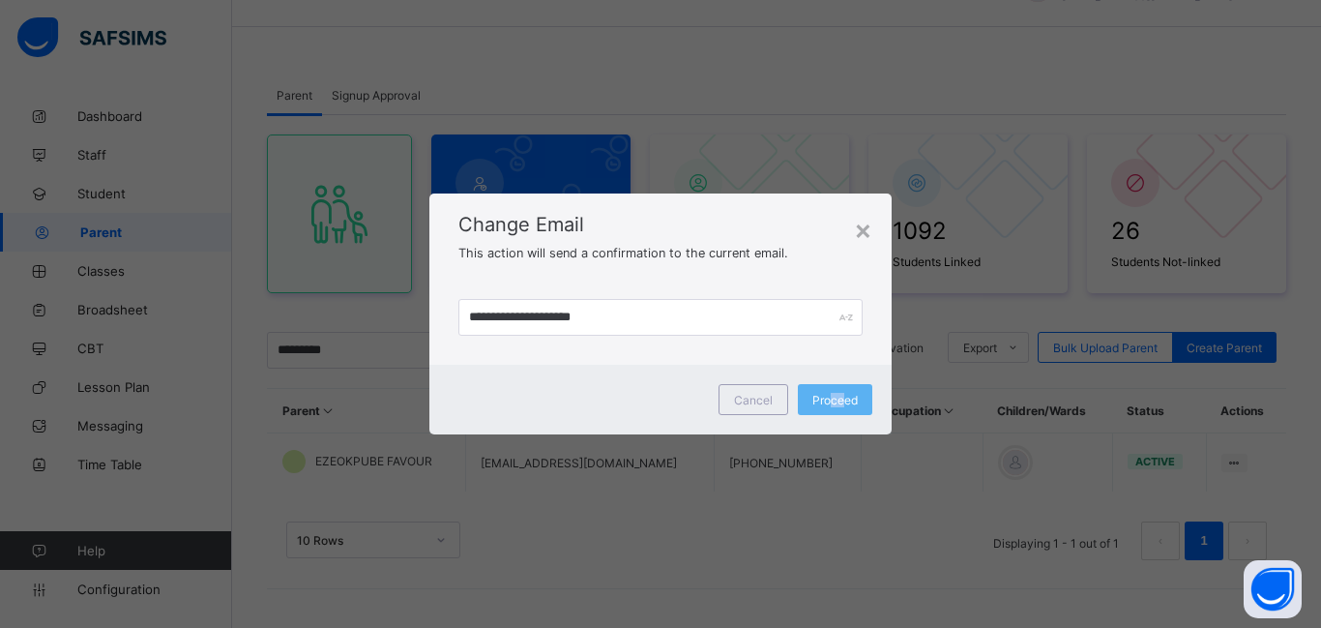
drag, startPoint x: 843, startPoint y: 394, endPoint x: 846, endPoint y: 379, distance: 14.8
click at [856, 392] on div "Proceed" at bounding box center [835, 399] width 74 height 31
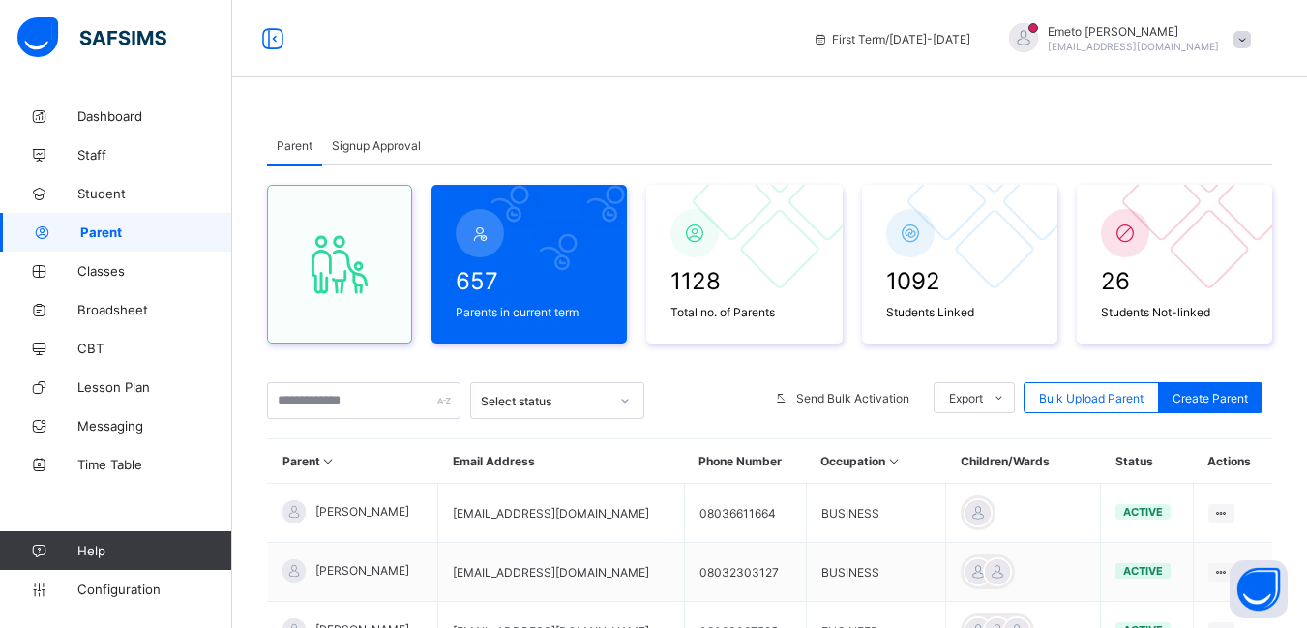
scroll to position [50, 0]
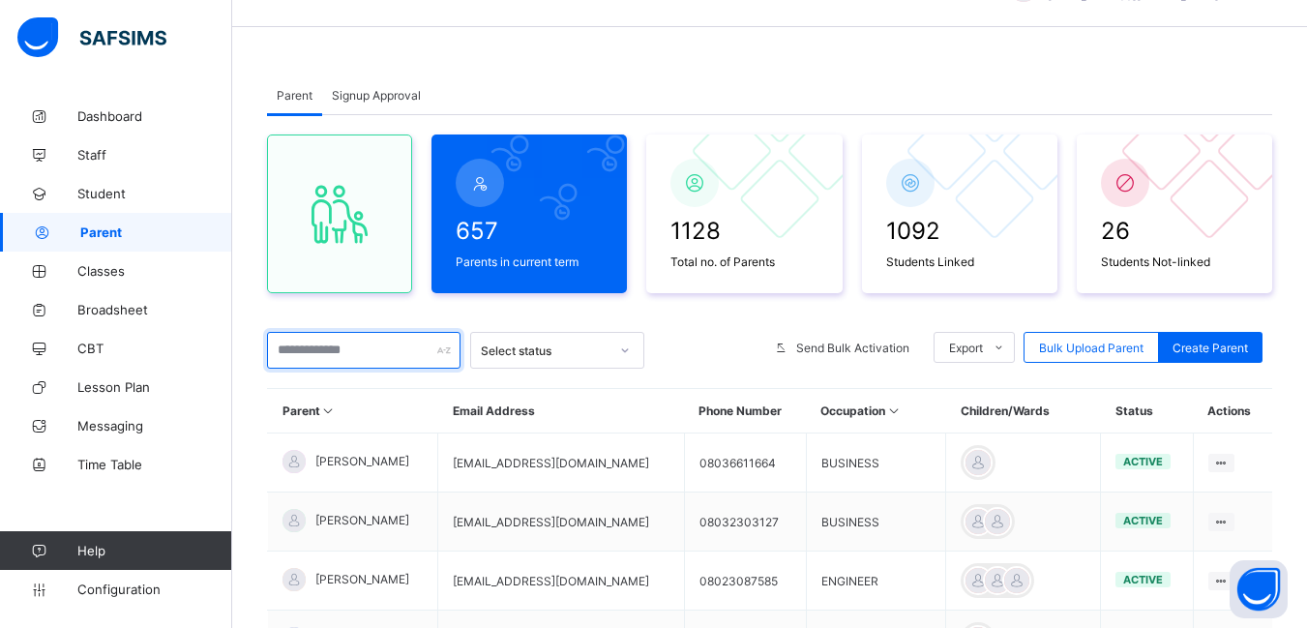
drag, startPoint x: 349, startPoint y: 353, endPoint x: 333, endPoint y: 341, distance: 20.1
click at [345, 343] on input "text" at bounding box center [363, 350] width 193 height 37
type input "*********"
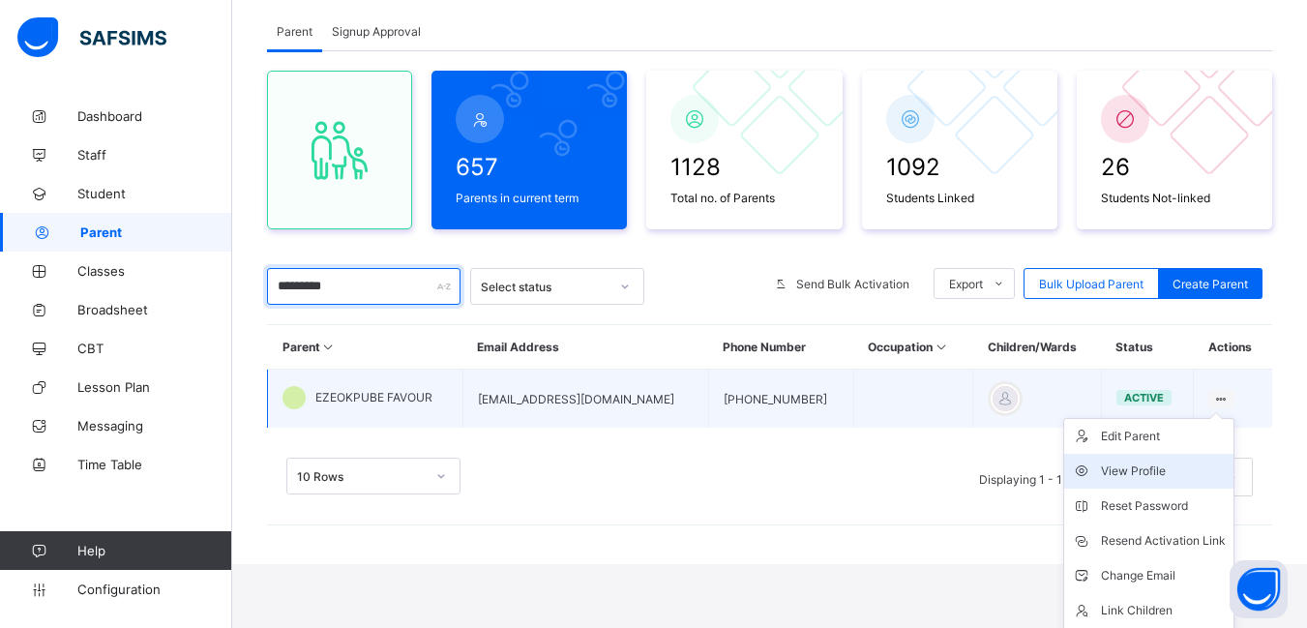
scroll to position [150, 0]
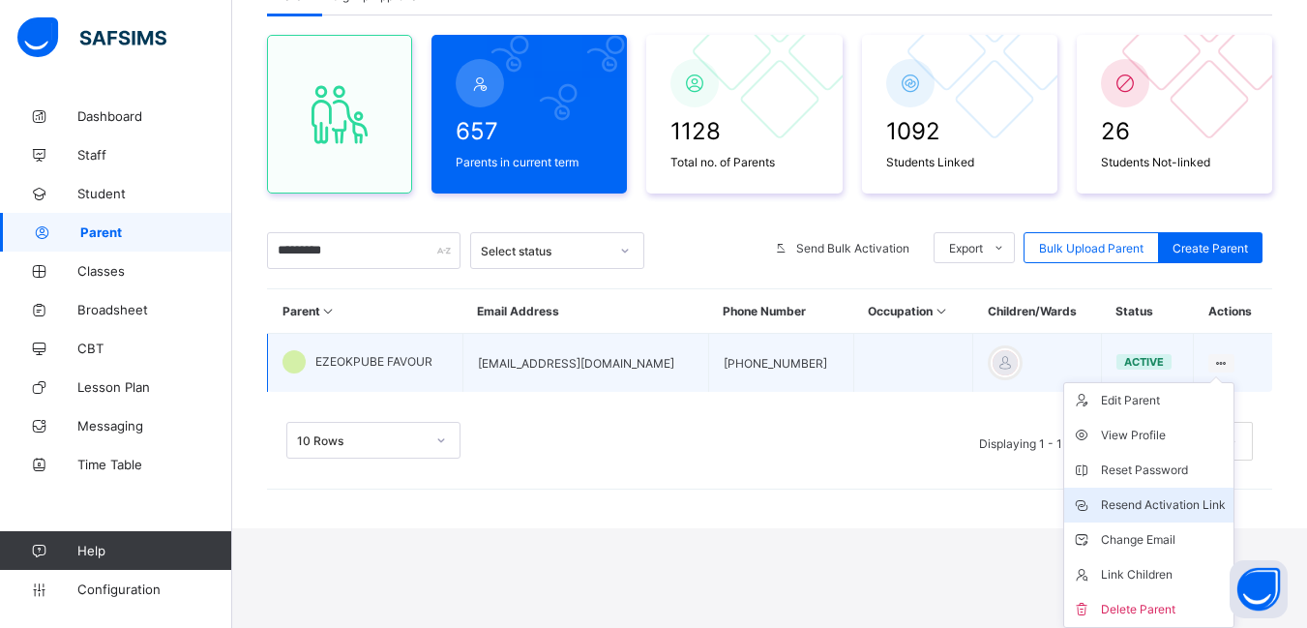
click at [1148, 501] on div "Resend Activation Link" at bounding box center [1163, 504] width 125 height 19
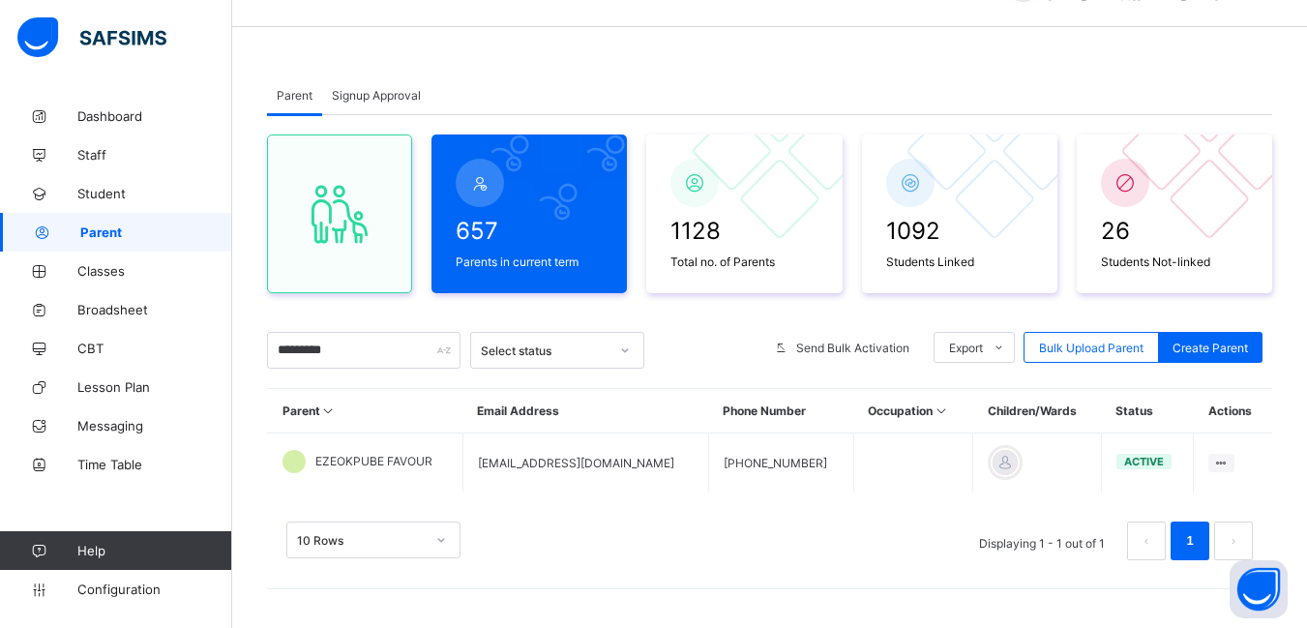
scroll to position [50, 0]
click at [375, 93] on span "Signup Approval" at bounding box center [376, 95] width 89 height 15
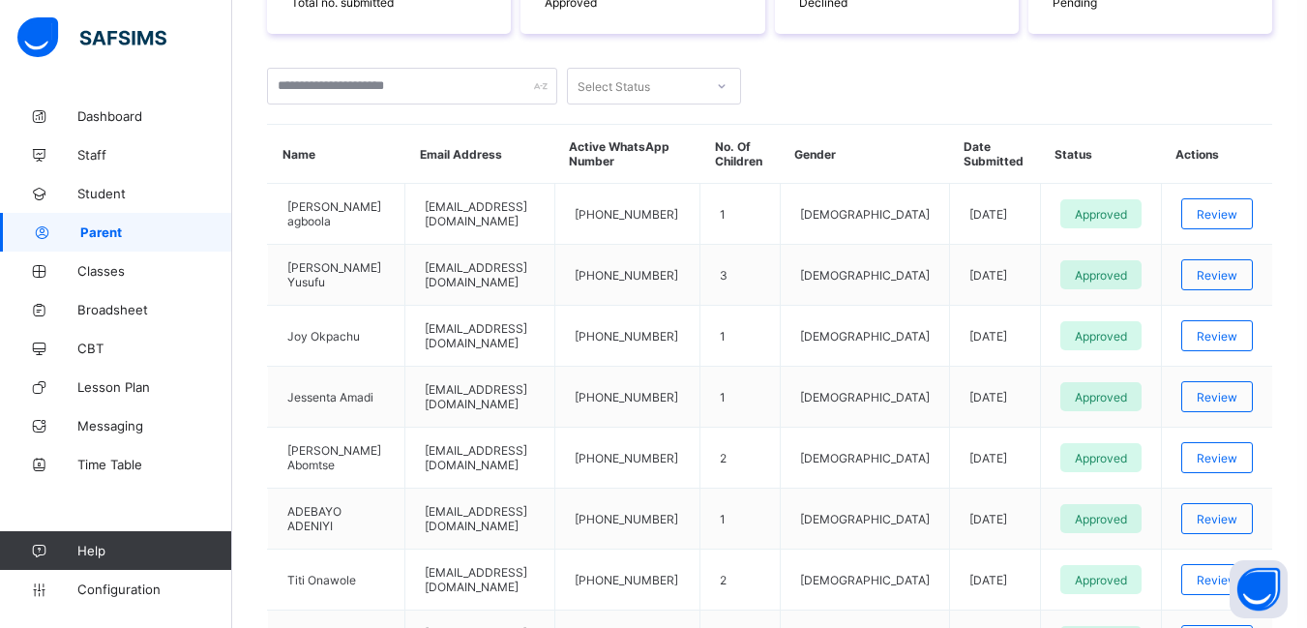
scroll to position [0, 0]
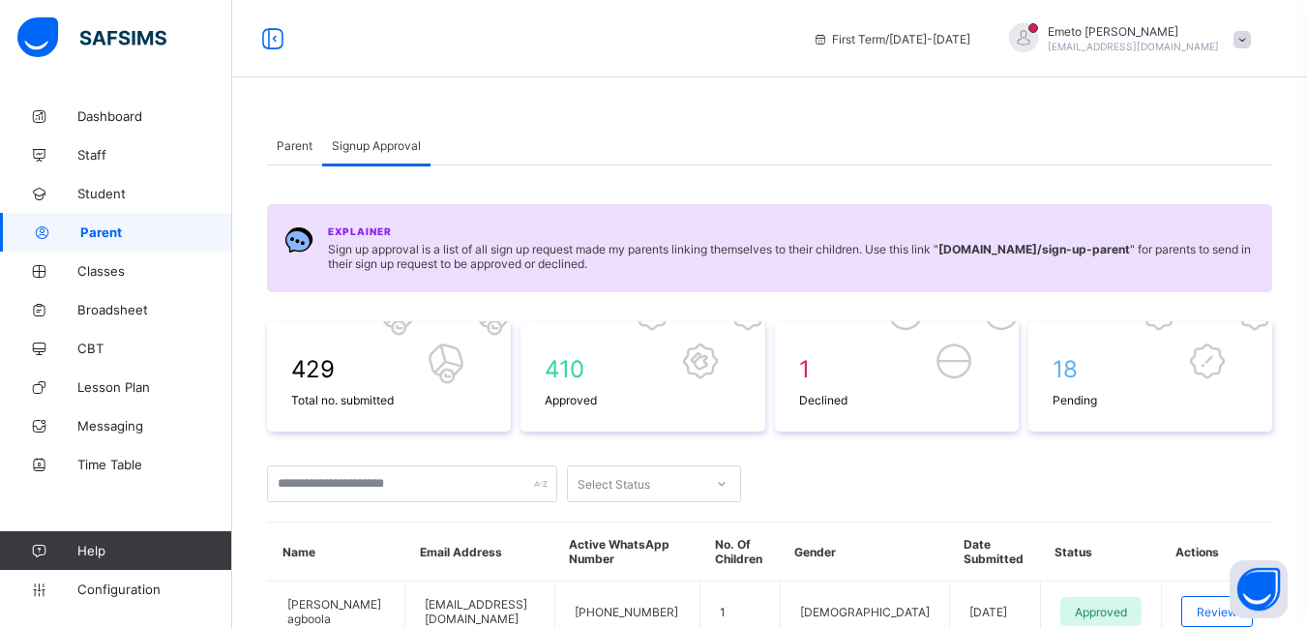
click at [290, 143] on span "Parent" at bounding box center [295, 145] width 36 height 15
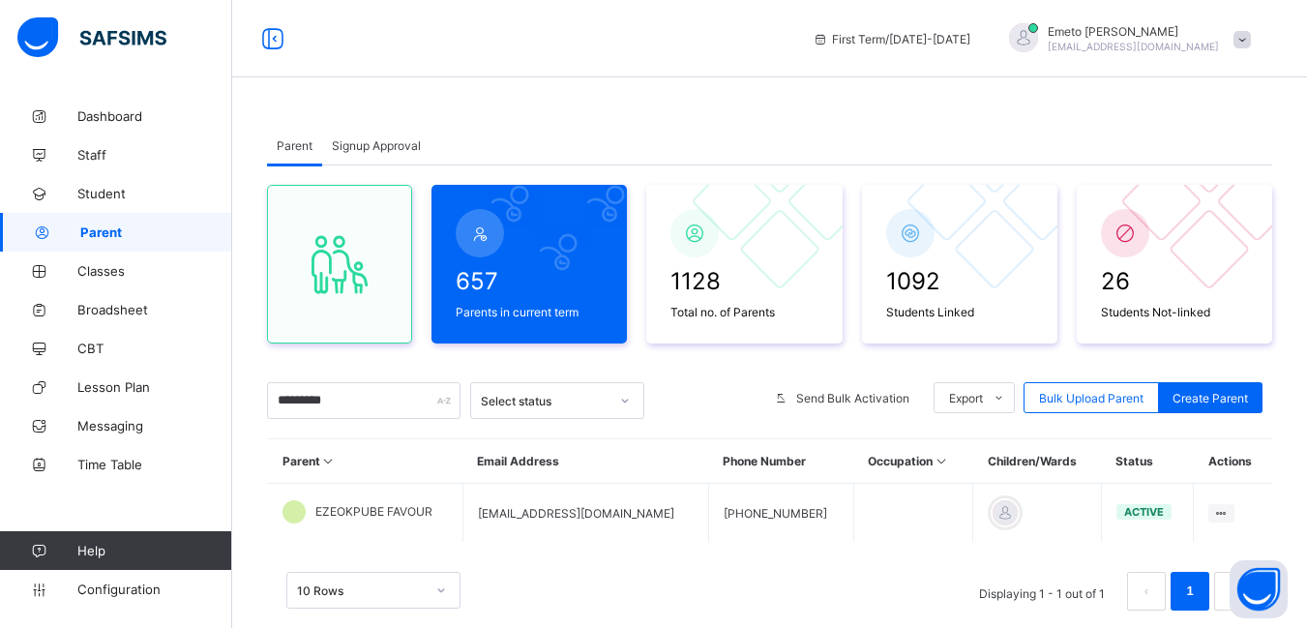
click at [386, 142] on span "Signup Approval" at bounding box center [376, 145] width 89 height 15
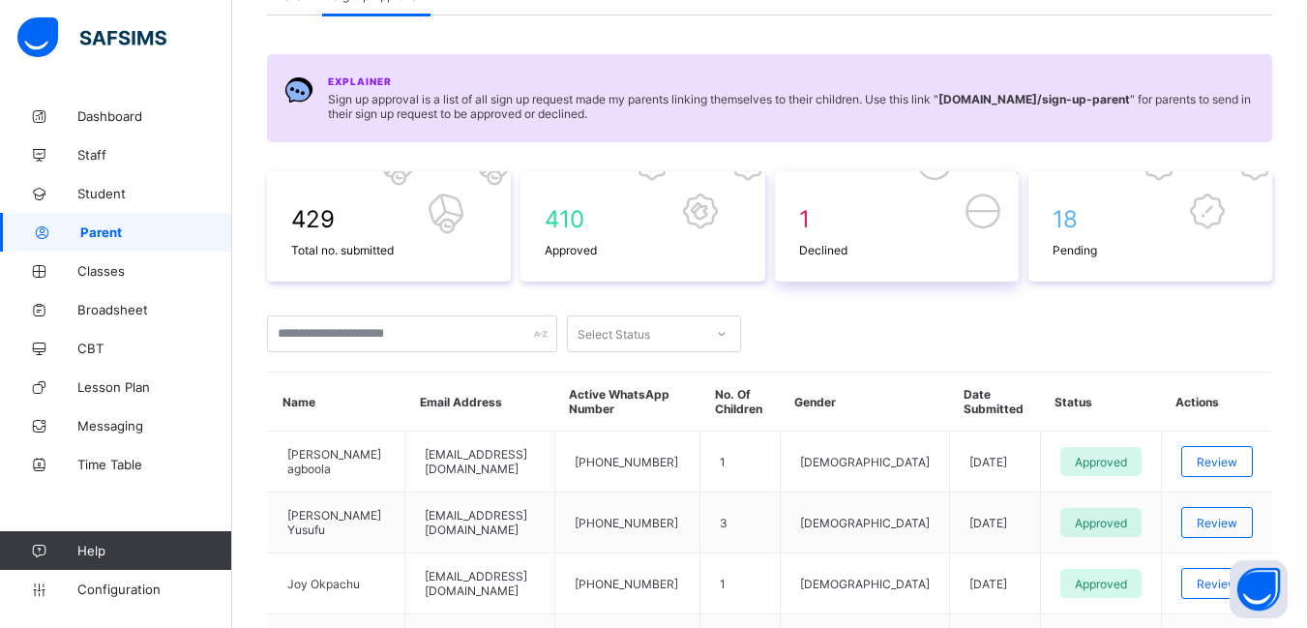
scroll to position [387, 0]
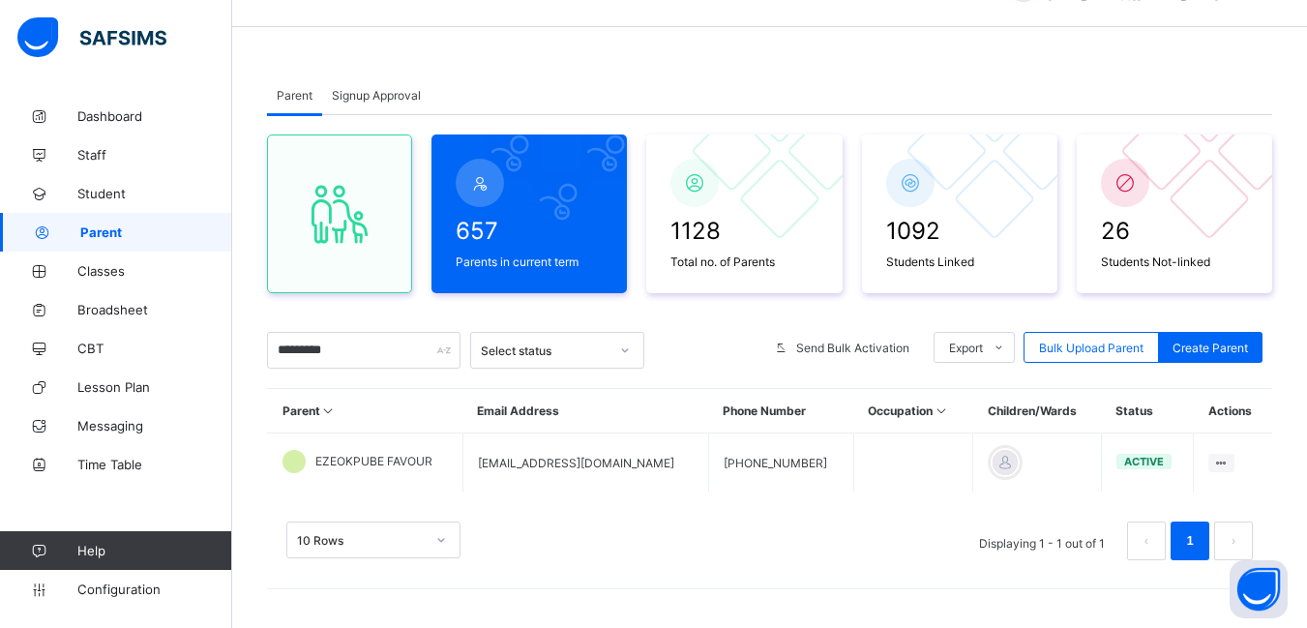
scroll to position [50, 0]
click at [369, 97] on span "Signup Approval" at bounding box center [376, 95] width 89 height 15
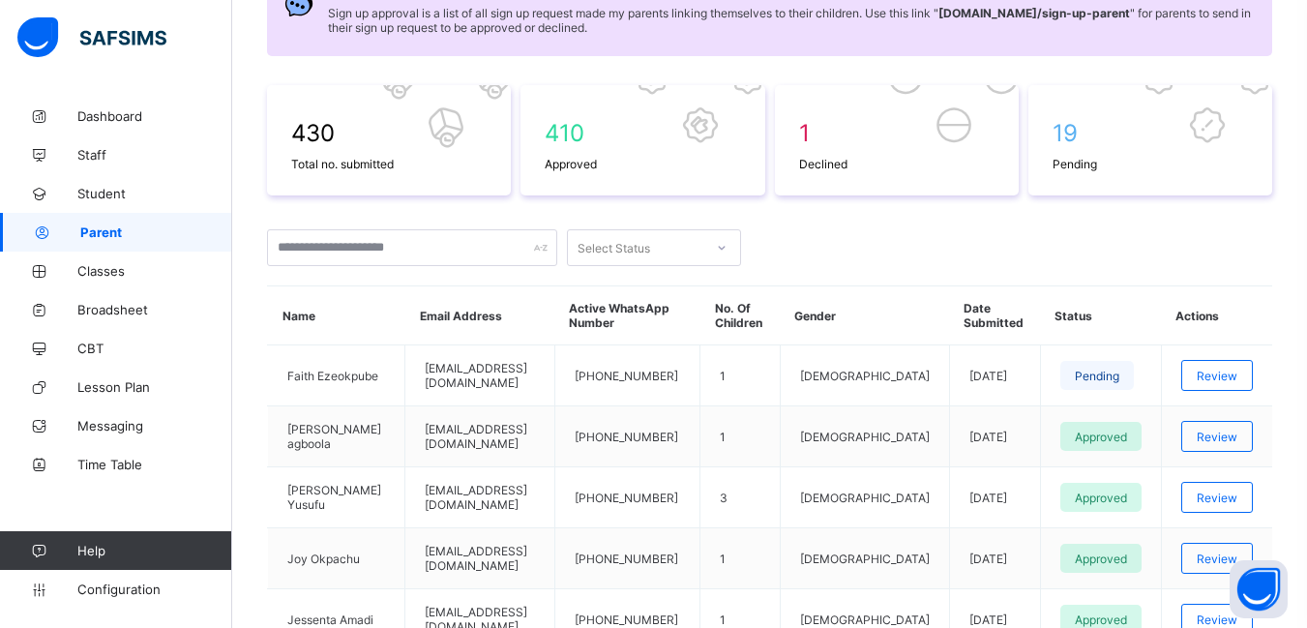
scroll to position [244, 0]
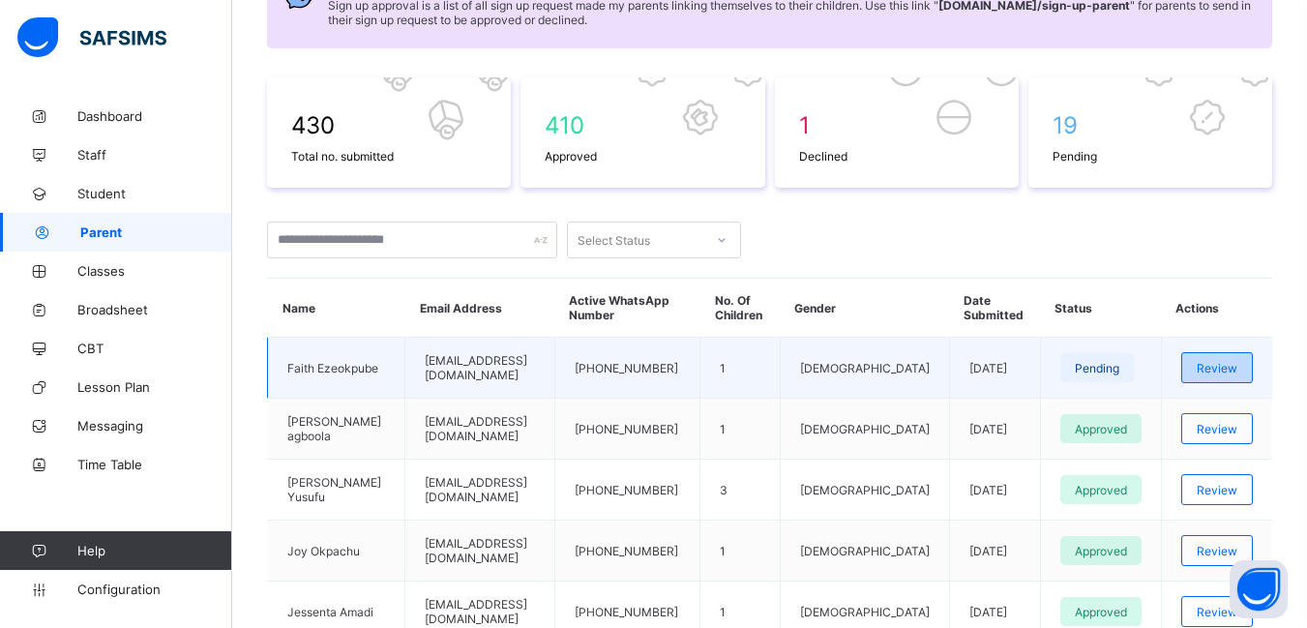
click at [1233, 372] on span "Review" at bounding box center [1216, 368] width 41 height 15
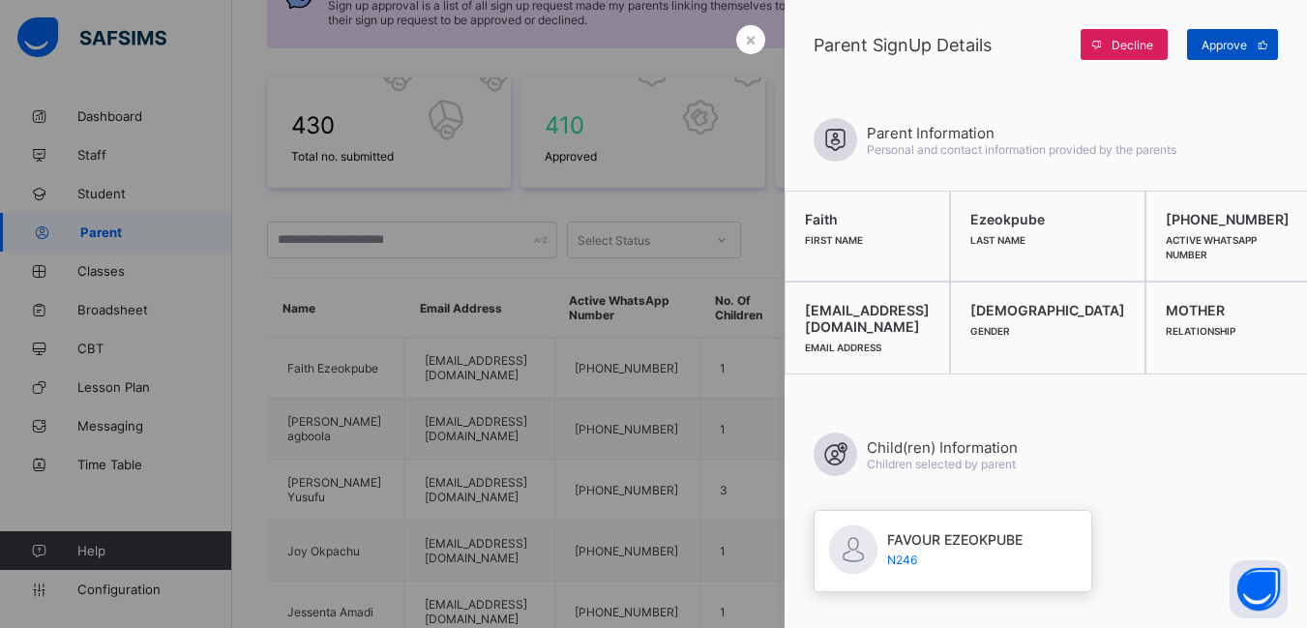
click at [1227, 48] on span "Approve" at bounding box center [1223, 45] width 45 height 15
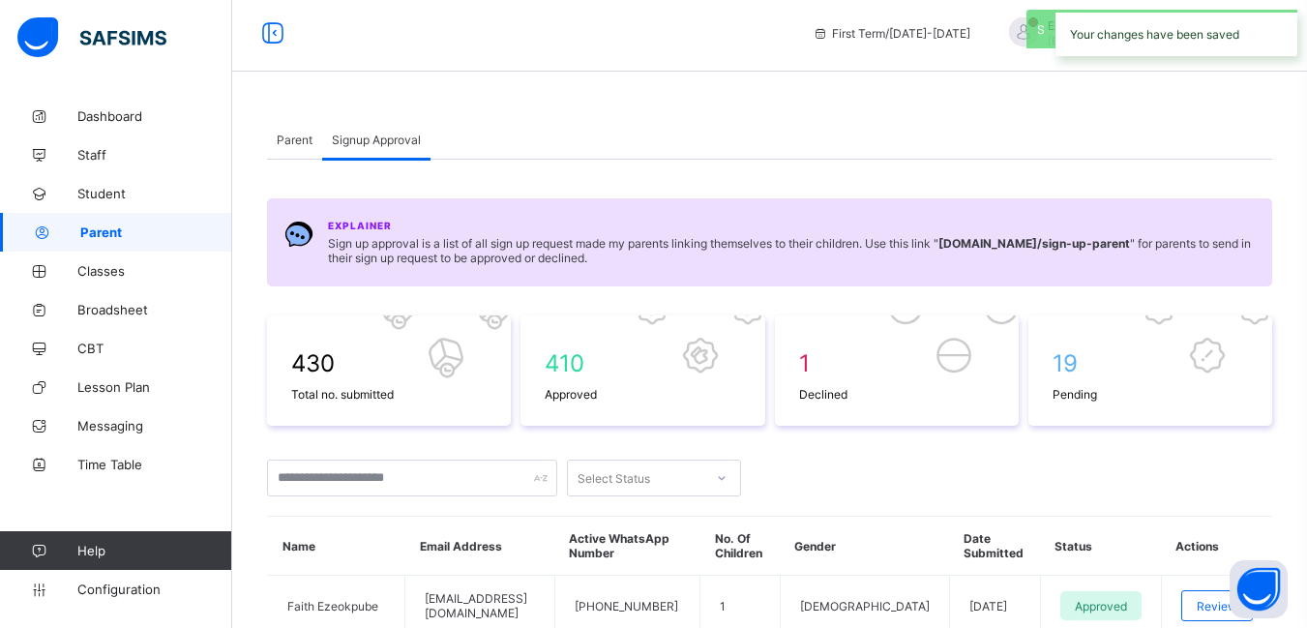
scroll to position [0, 0]
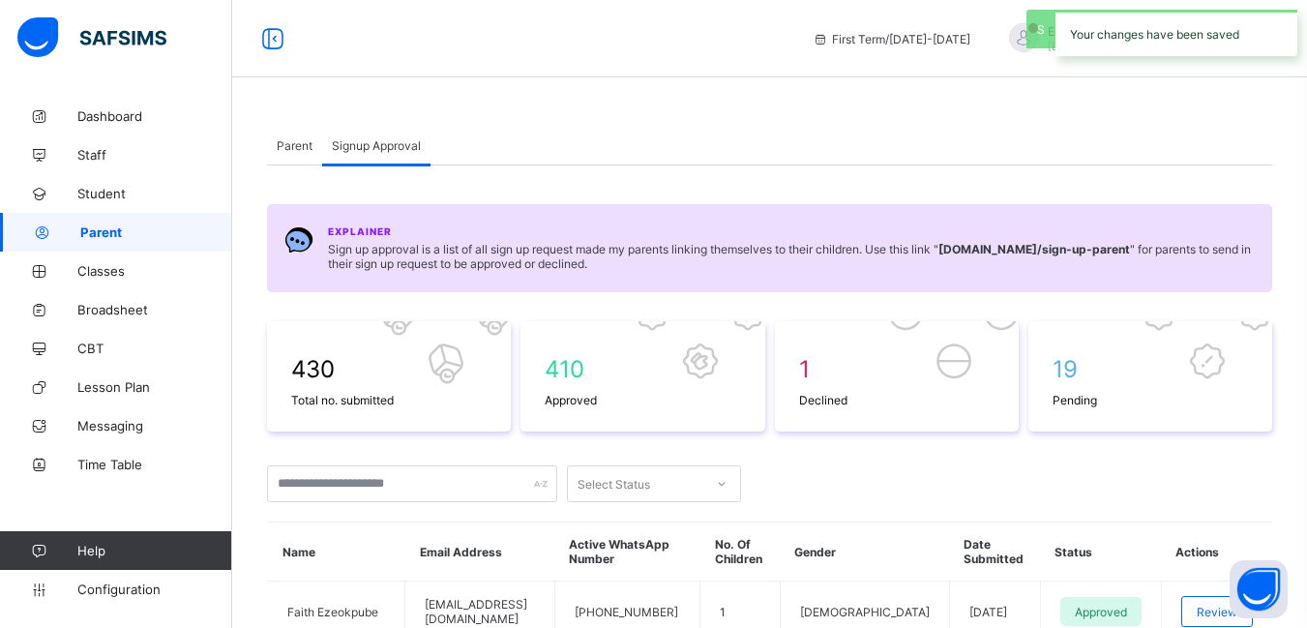
click at [291, 138] on span "Parent" at bounding box center [295, 145] width 36 height 15
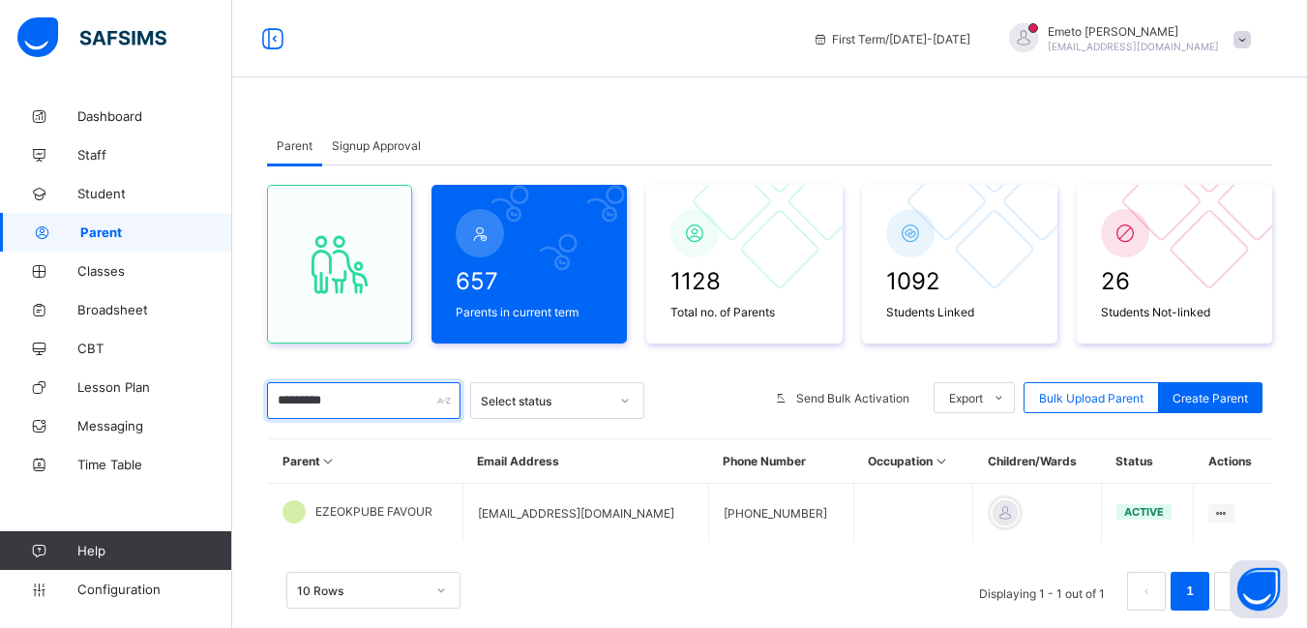
click at [366, 413] on input "*********" at bounding box center [363, 400] width 193 height 37
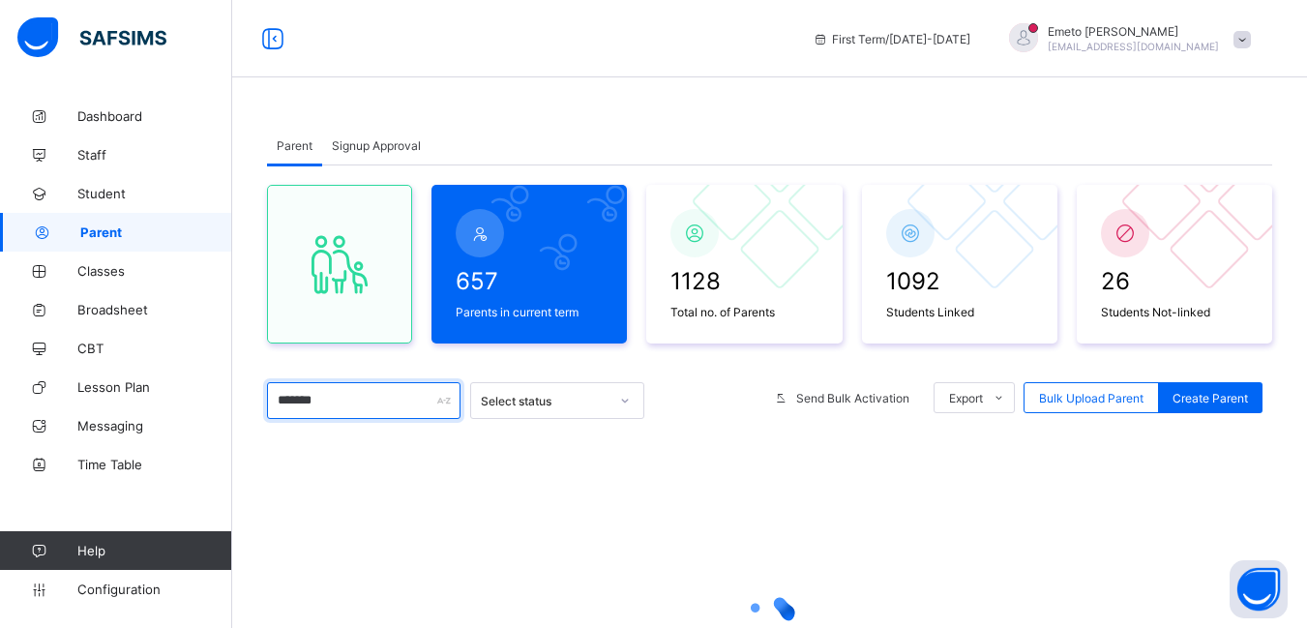
type input "*********"
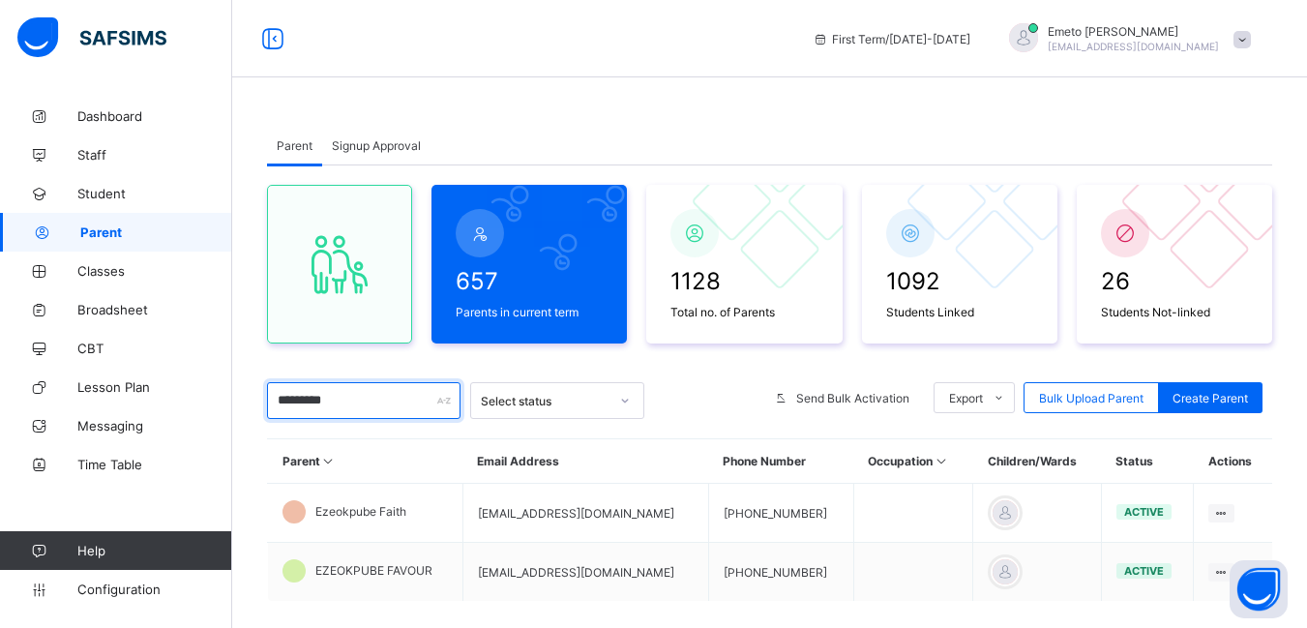
scroll to position [109, 0]
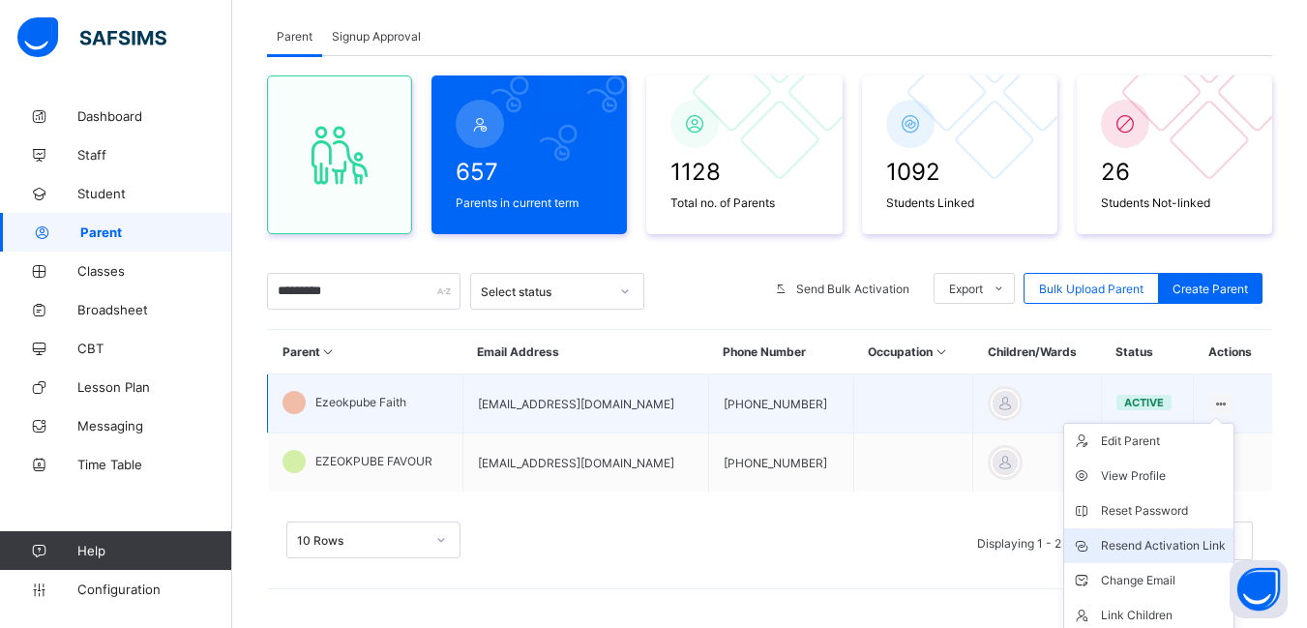
click at [1182, 548] on div "Resend Activation Link" at bounding box center [1163, 545] width 125 height 19
